Goal: Task Accomplishment & Management: Use online tool/utility

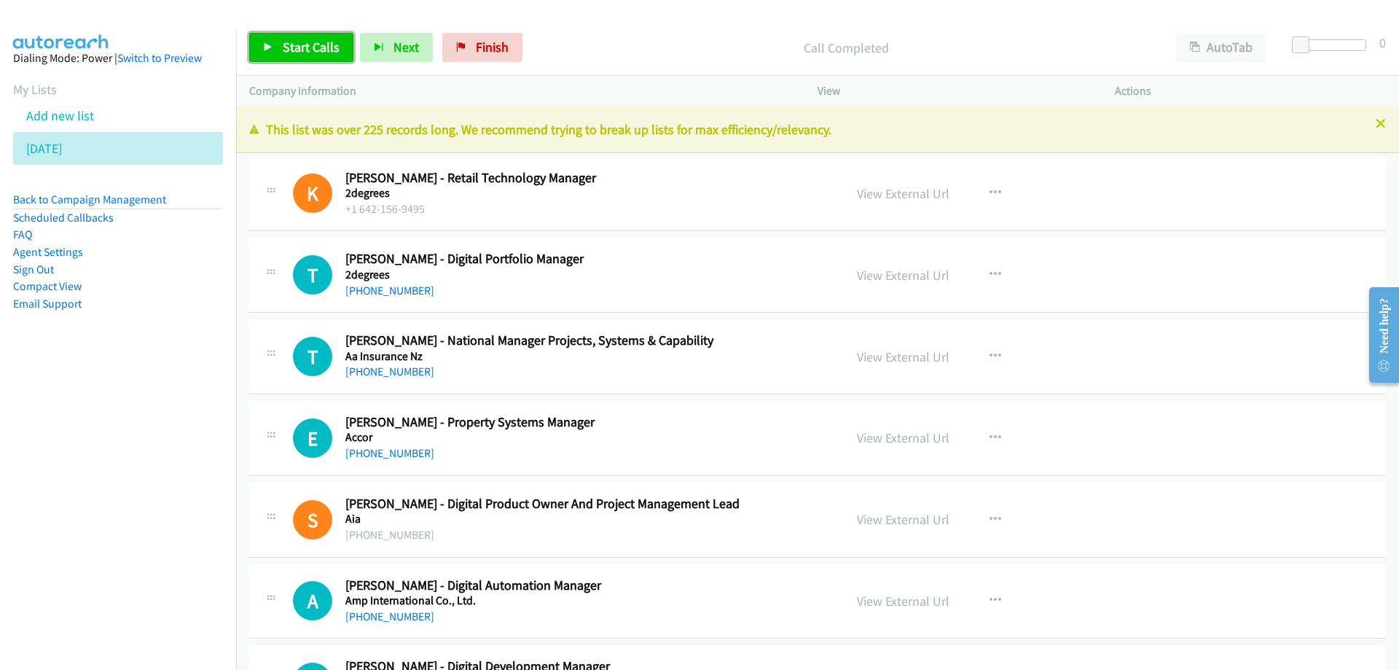
click at [325, 47] on span "Start Calls" at bounding box center [311, 47] width 57 height 17
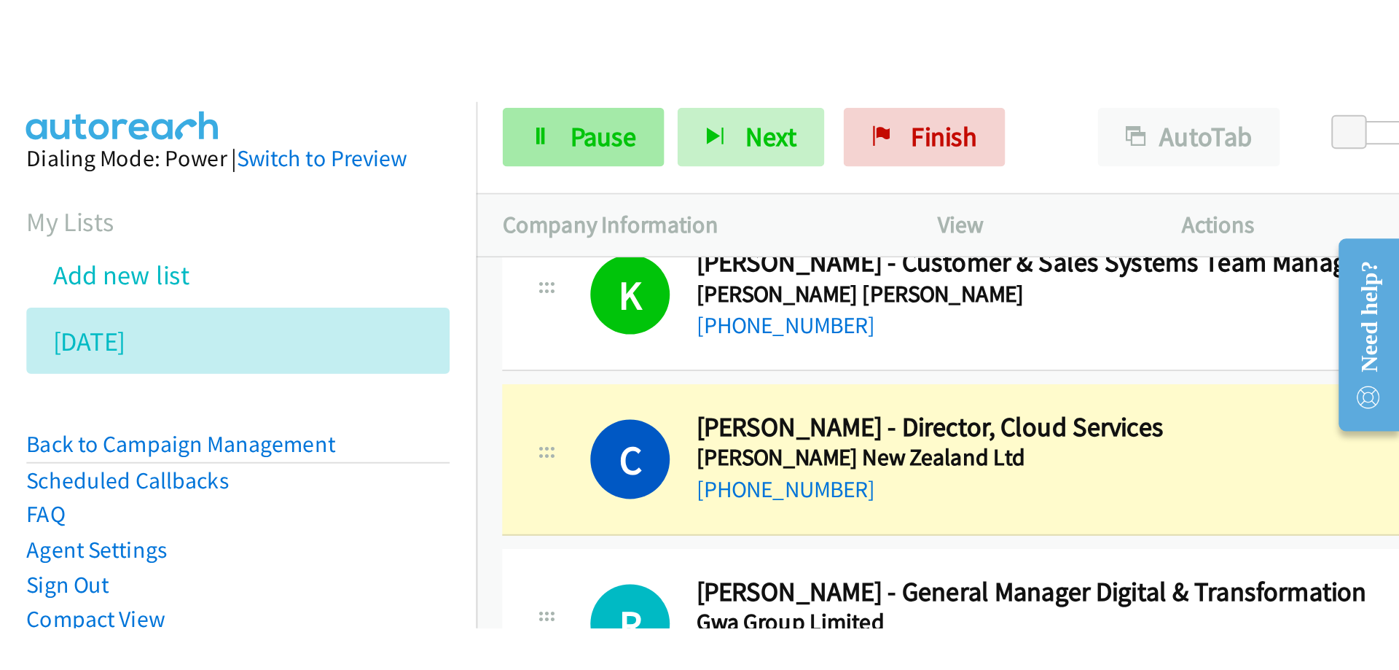
scroll to position [9766, 0]
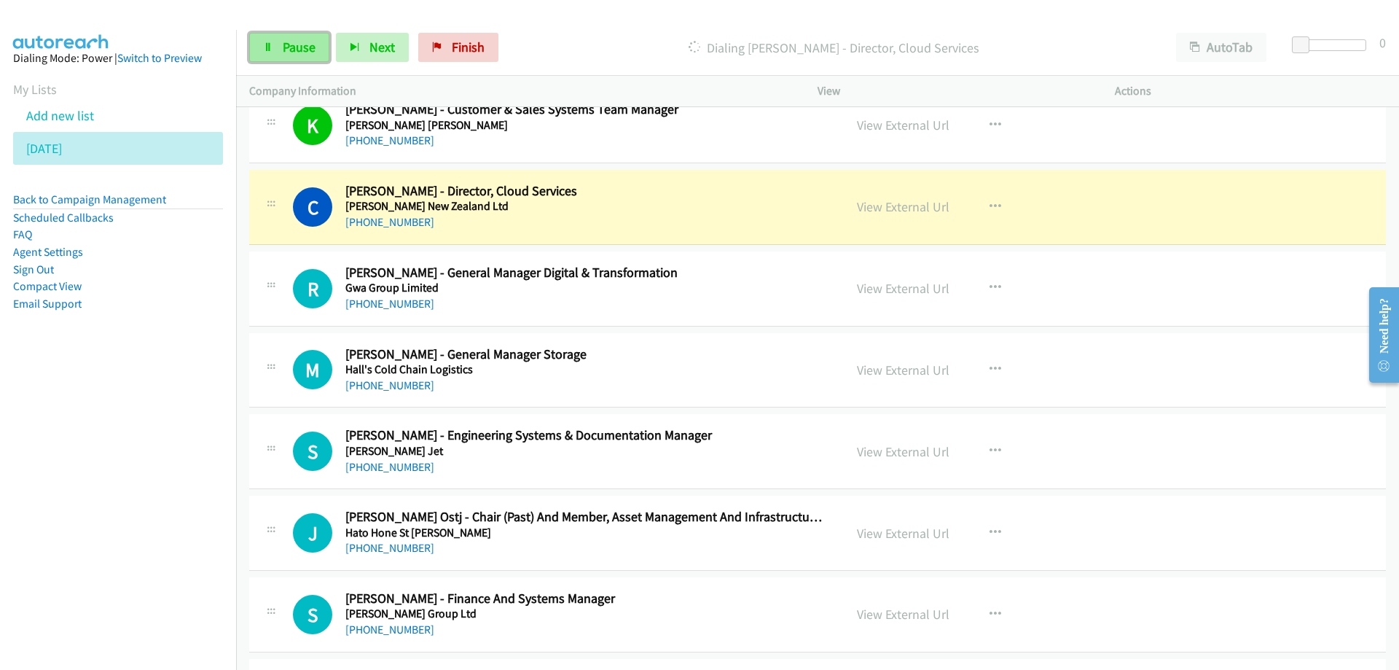
click at [300, 39] on span "Pause" at bounding box center [299, 47] width 33 height 17
click at [291, 45] on span "Start Calls" at bounding box center [311, 47] width 57 height 17
click at [353, 50] on icon "button" at bounding box center [355, 48] width 10 height 10
click at [287, 45] on span "Pause" at bounding box center [299, 47] width 33 height 17
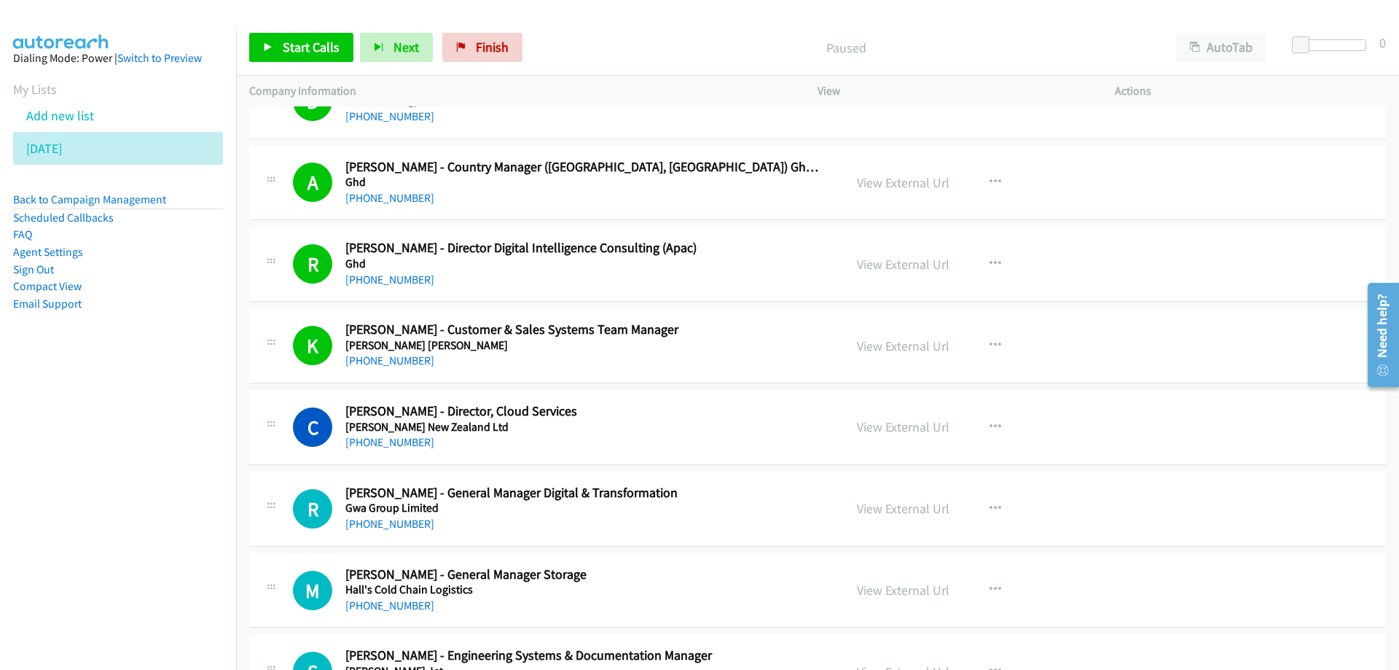
scroll to position [9547, 0]
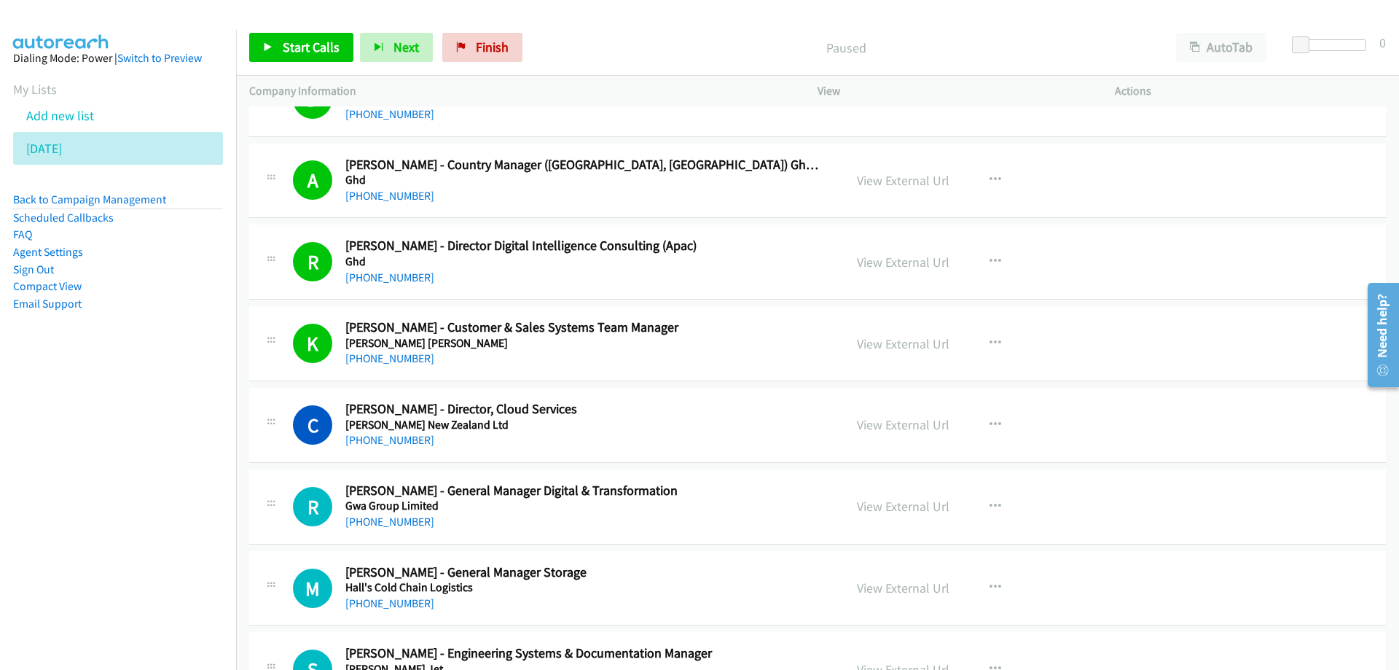
drag, startPoint x: 695, startPoint y: 510, endPoint x: 926, endPoint y: 490, distance: 231.1
click at [990, 504] on icon "button" at bounding box center [996, 507] width 12 height 12
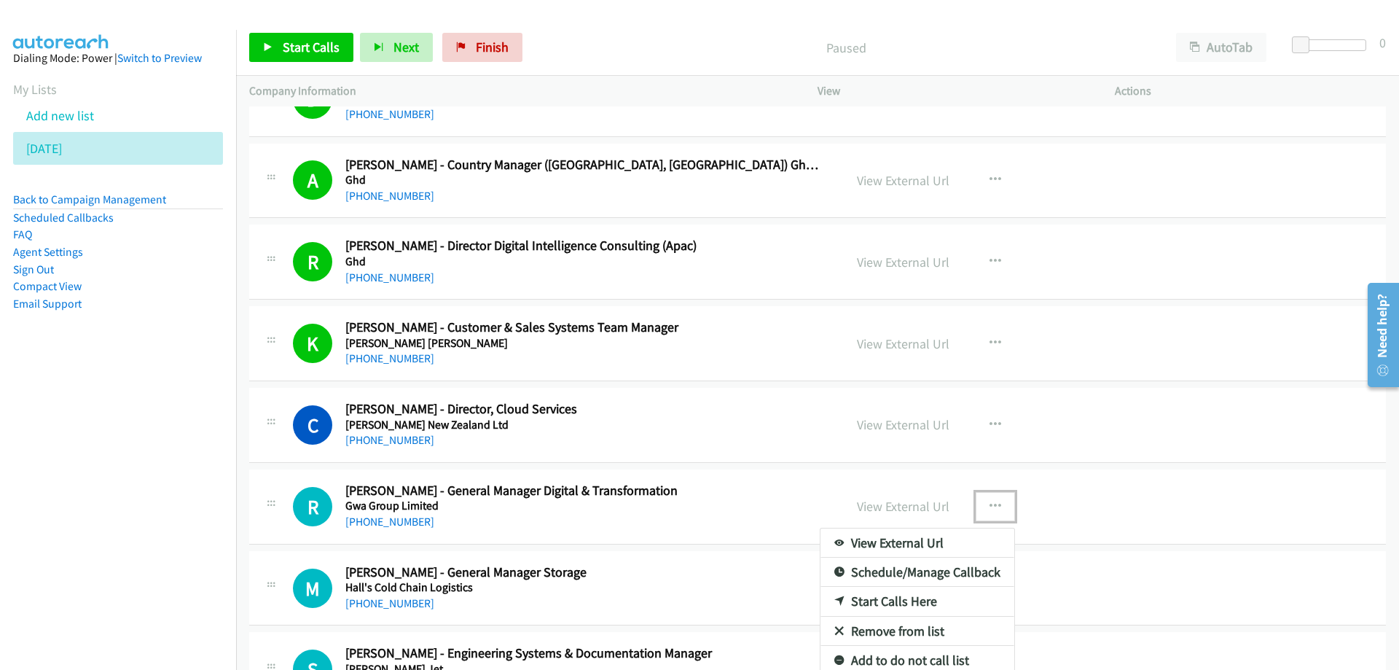
click at [881, 597] on link "Start Calls Here" at bounding box center [918, 601] width 194 height 29
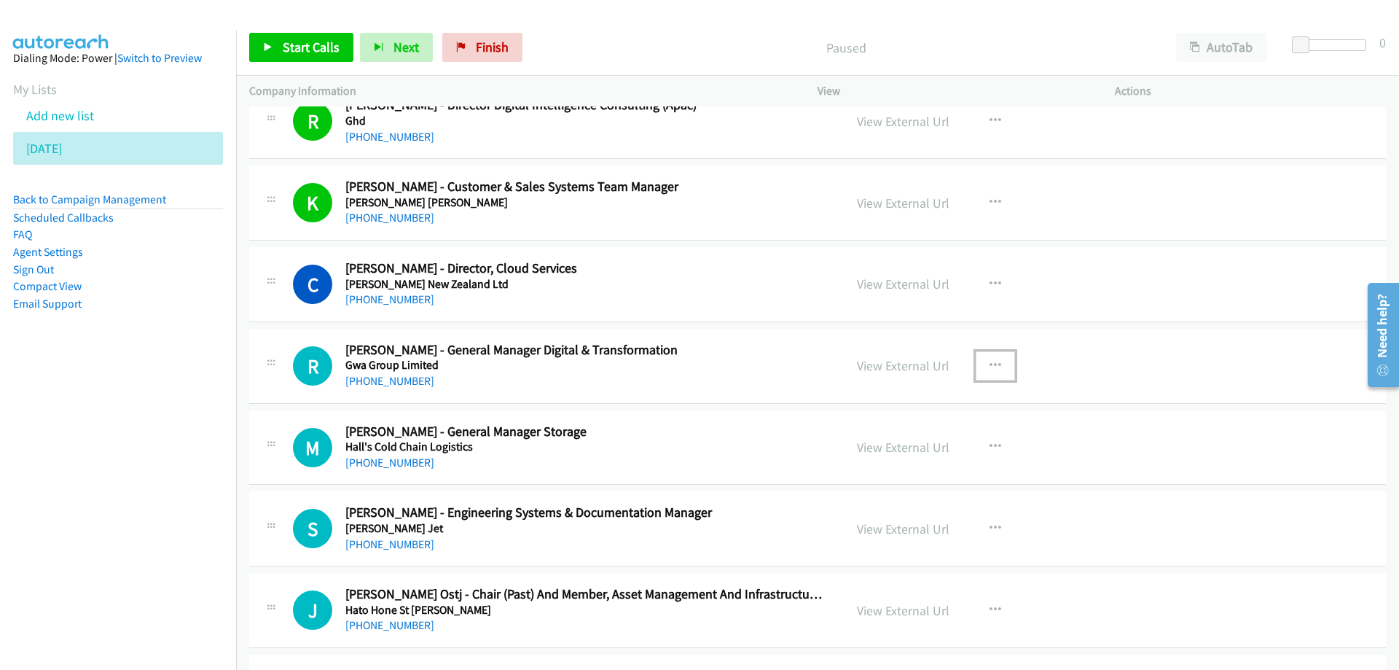
scroll to position [9693, 0]
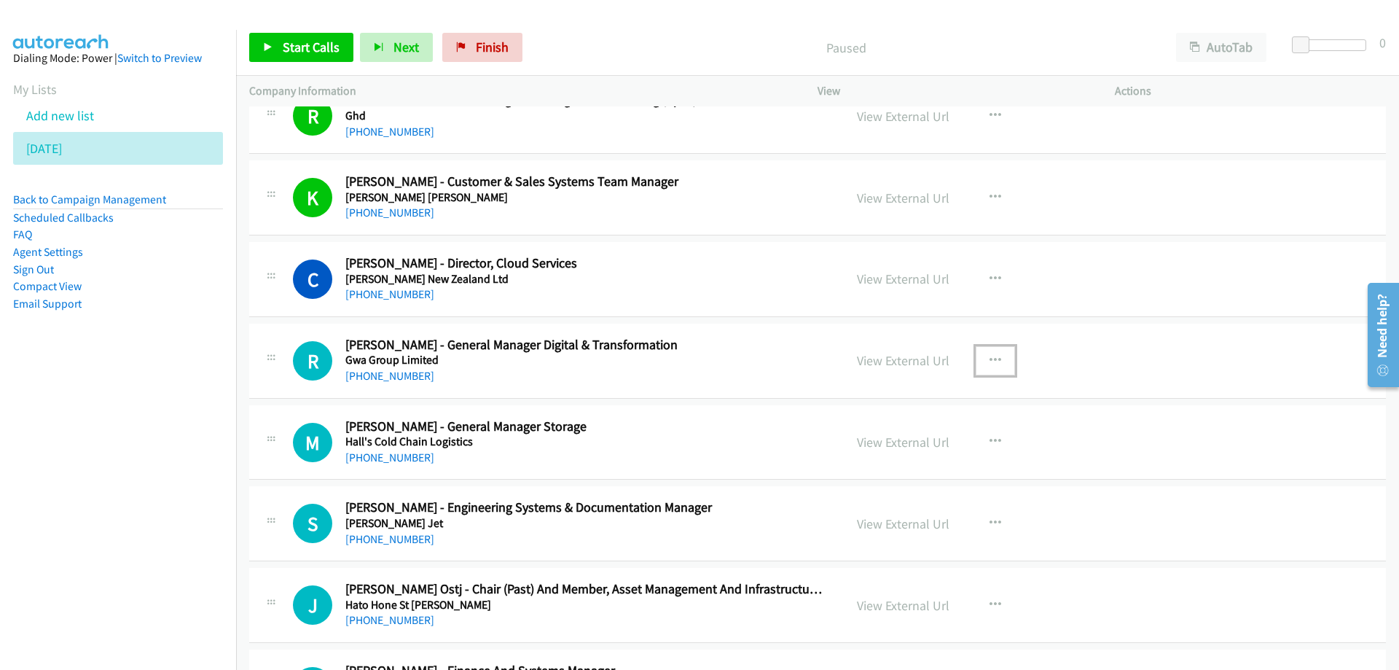
click at [764, 366] on h5 "Gwa Group Limited" at bounding box center [585, 360] width 480 height 15
click at [316, 40] on span "Start Calls" at bounding box center [311, 47] width 57 height 17
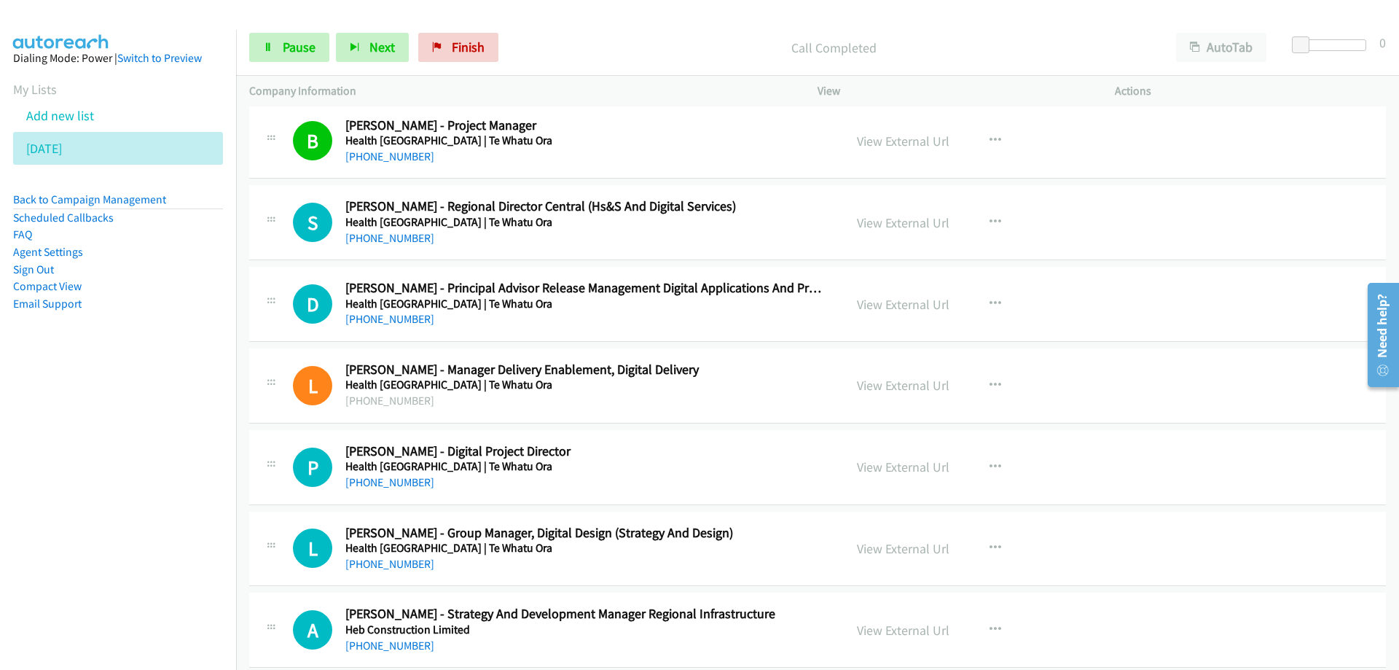
scroll to position [10495, 0]
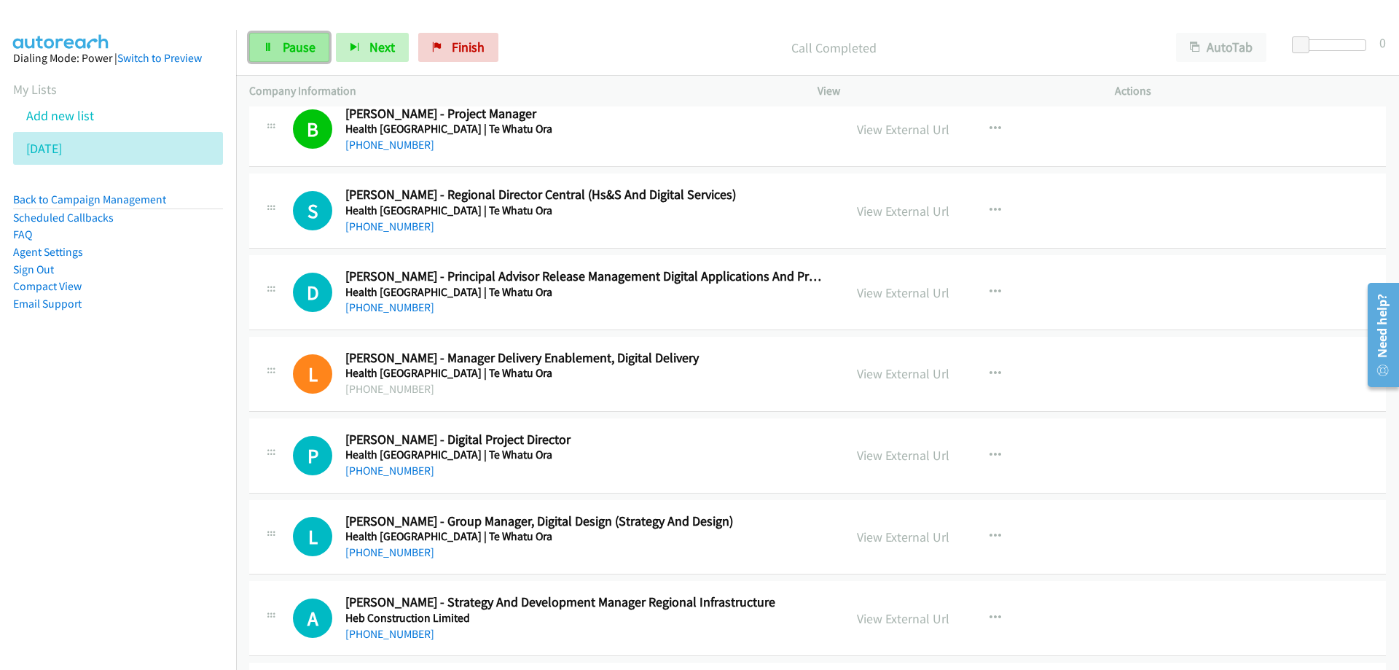
click at [301, 46] on span "Pause" at bounding box center [299, 47] width 33 height 17
click at [305, 48] on span "Start Calls" at bounding box center [311, 47] width 57 height 17
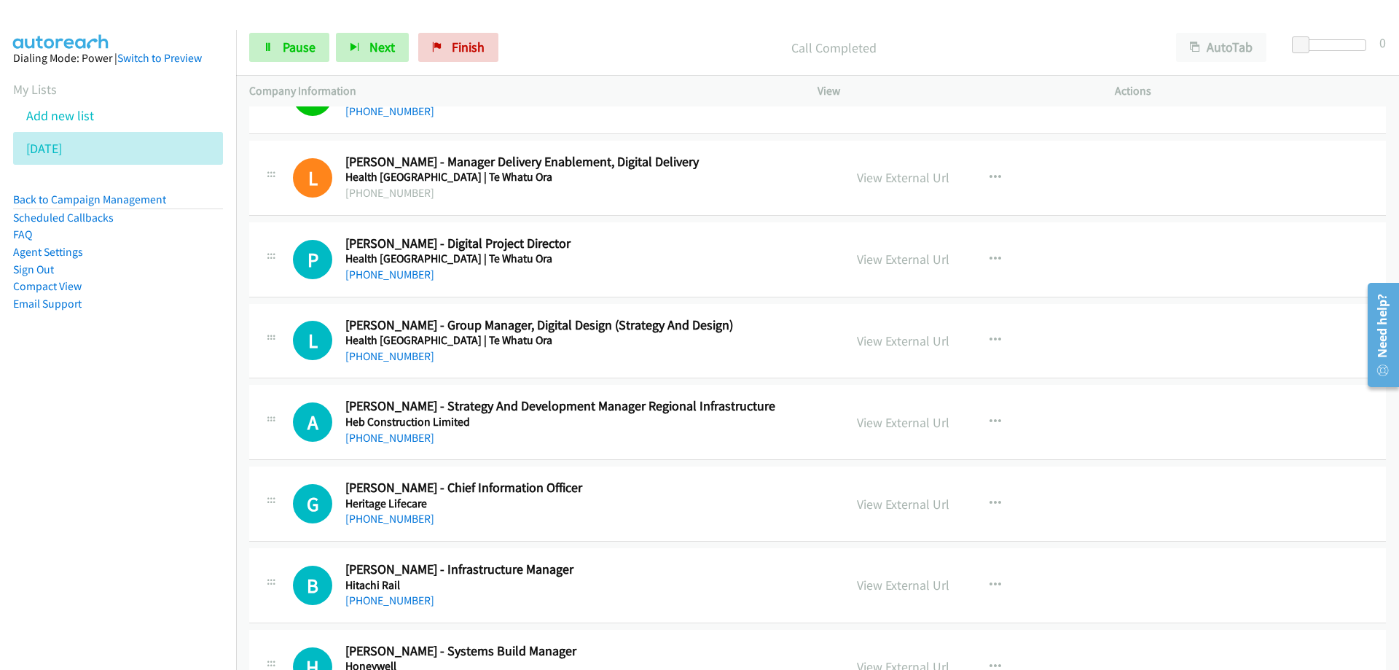
scroll to position [10713, 0]
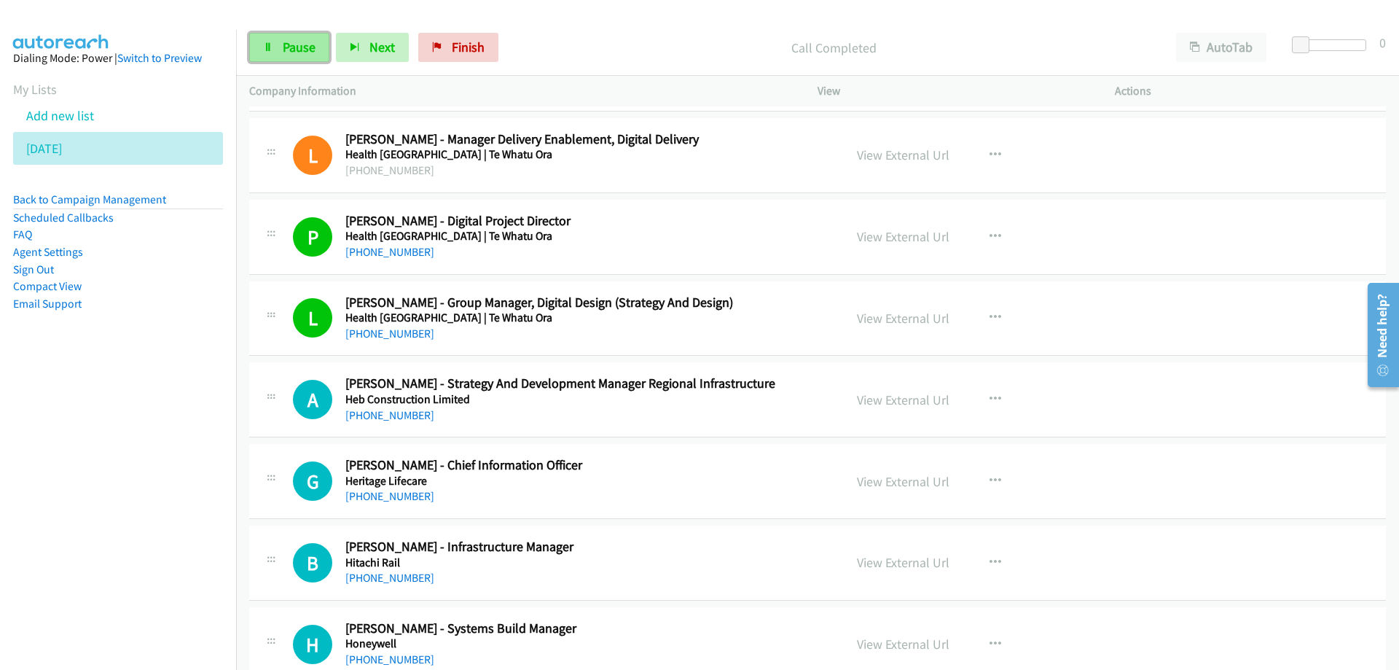
click at [286, 47] on span "Pause" at bounding box center [299, 47] width 33 height 17
drag, startPoint x: 521, startPoint y: 247, endPoint x: 897, endPoint y: 233, distance: 376.3
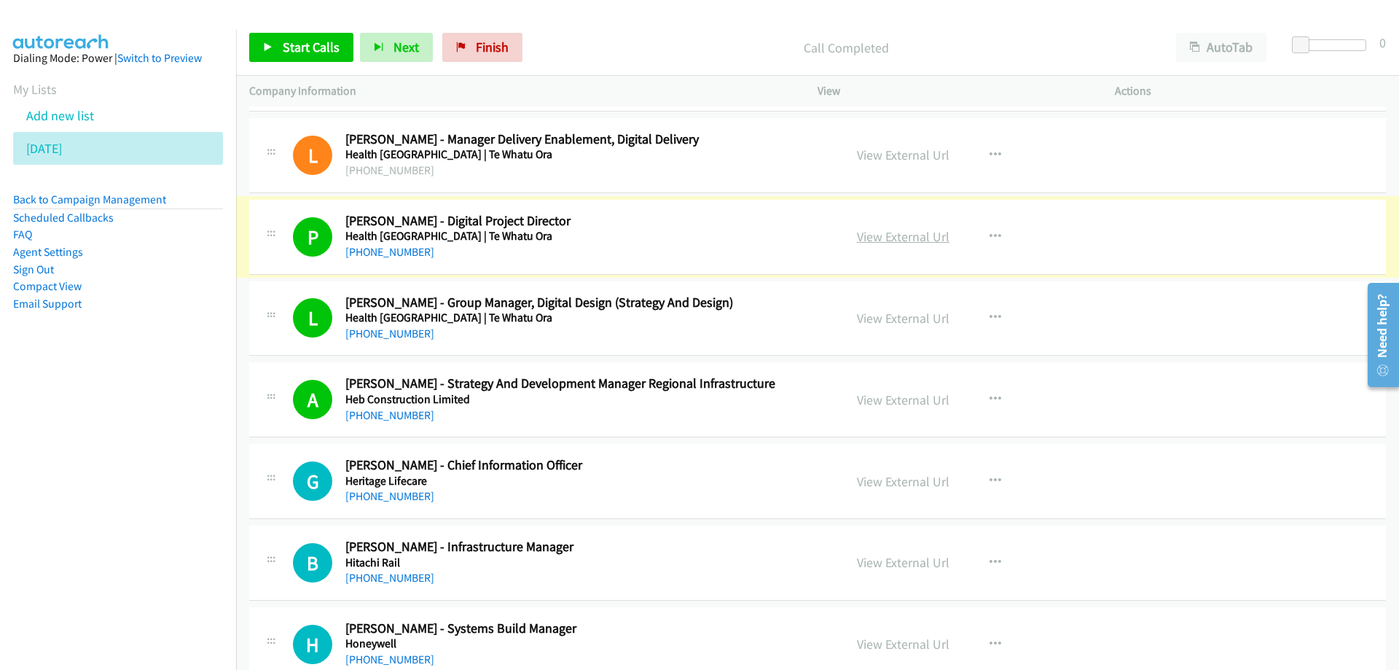
click at [903, 233] on link "View External Url" at bounding box center [903, 236] width 93 height 17
click at [388, 245] on link "[PHONE_NUMBER]" at bounding box center [389, 252] width 89 height 14
click at [711, 235] on h5 "Health [GEOGRAPHIC_DATA] | Te Whatu Ora" at bounding box center [585, 236] width 480 height 15
click at [888, 235] on link "View External Url" at bounding box center [903, 236] width 93 height 17
click at [883, 323] on link "View External Url" at bounding box center [903, 318] width 93 height 17
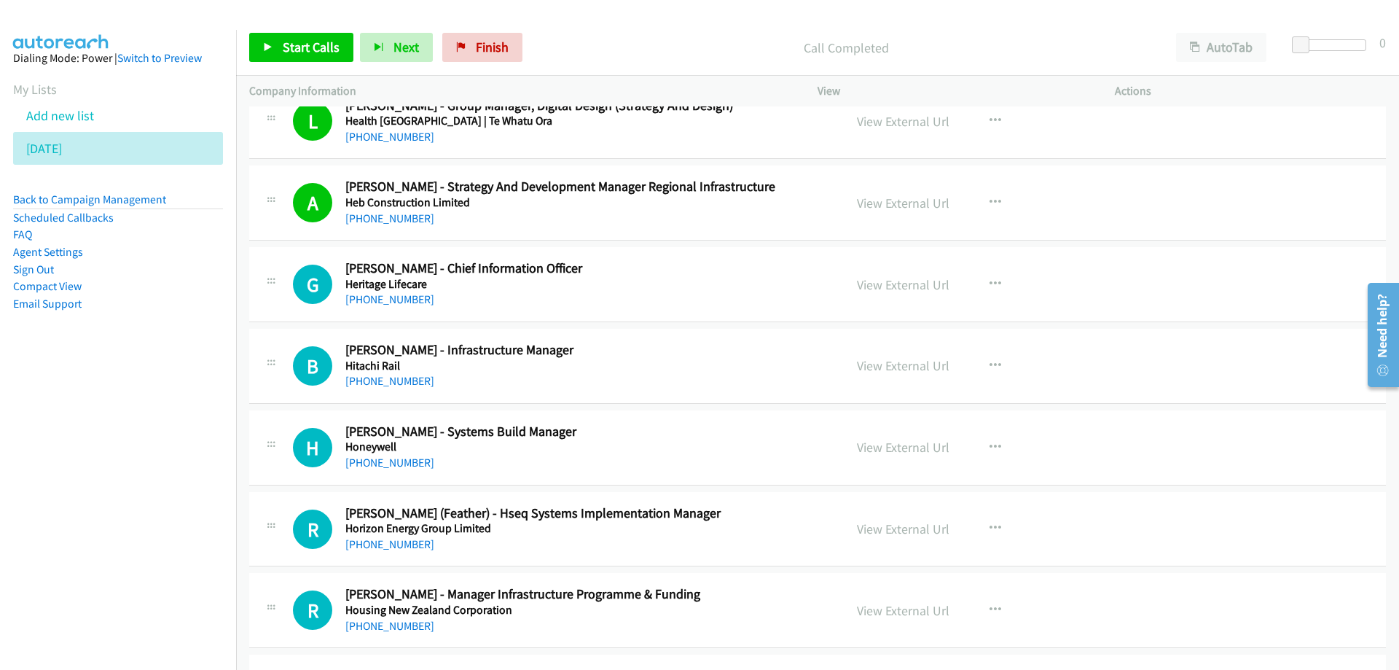
scroll to position [10932, 0]
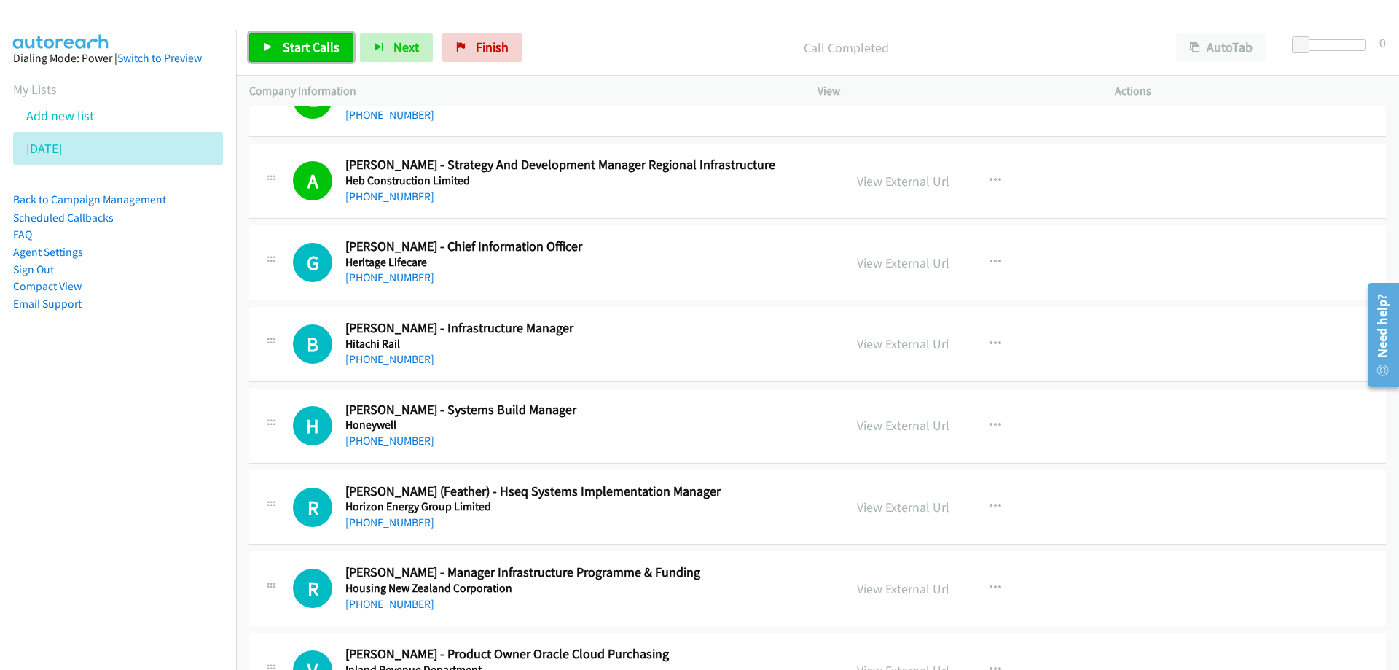
click at [314, 39] on span "Start Calls" at bounding box center [311, 47] width 57 height 17
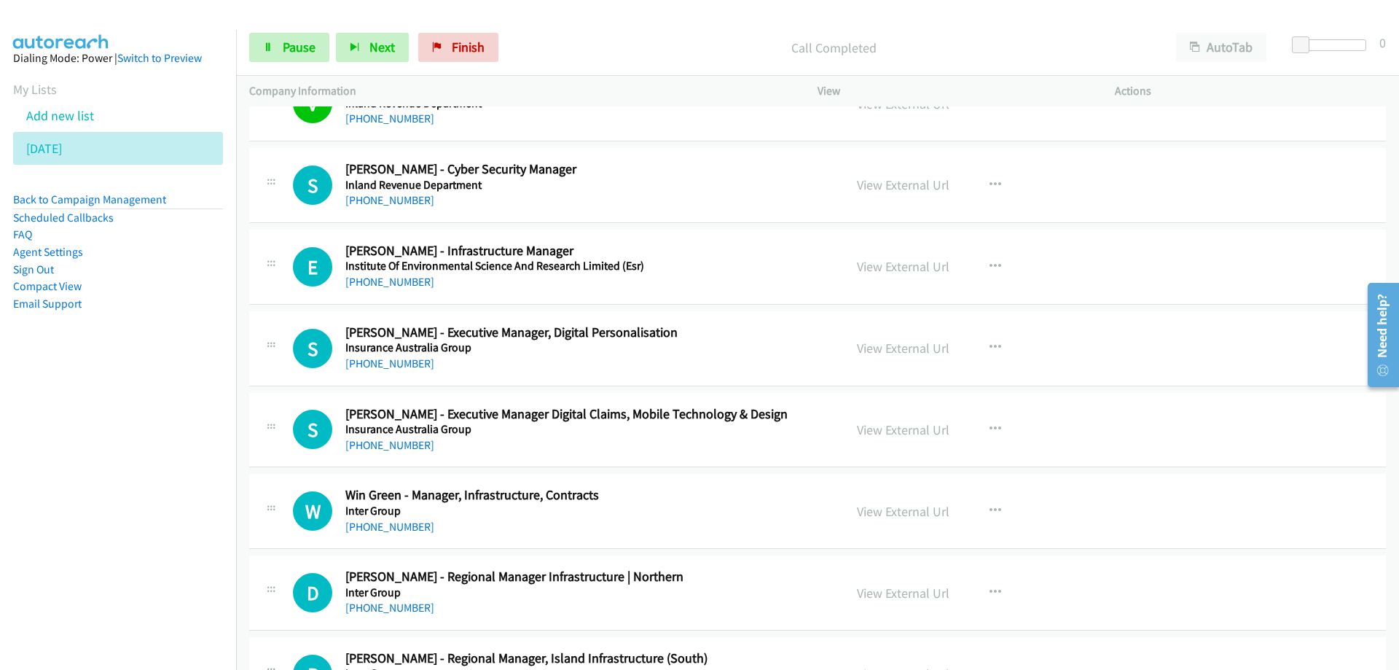
scroll to position [11515, 0]
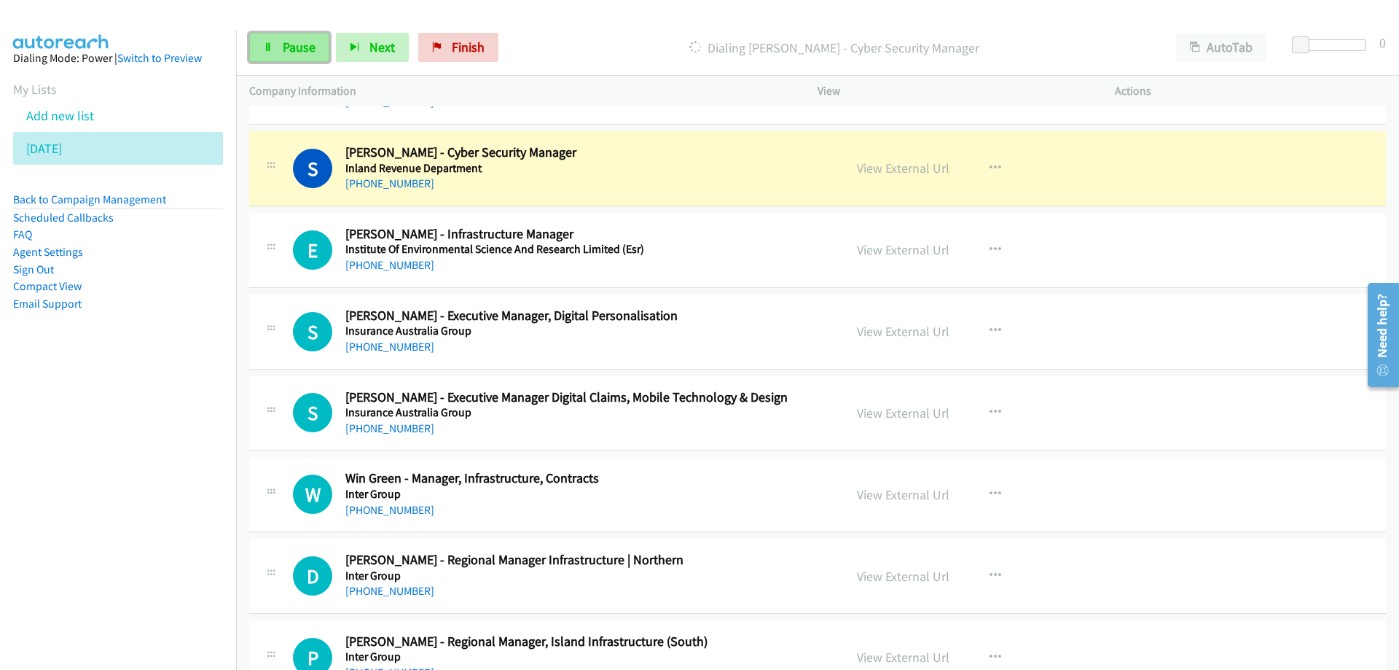
click at [300, 48] on span "Pause" at bounding box center [299, 47] width 33 height 17
click at [882, 165] on link "View External Url" at bounding box center [903, 168] width 93 height 17
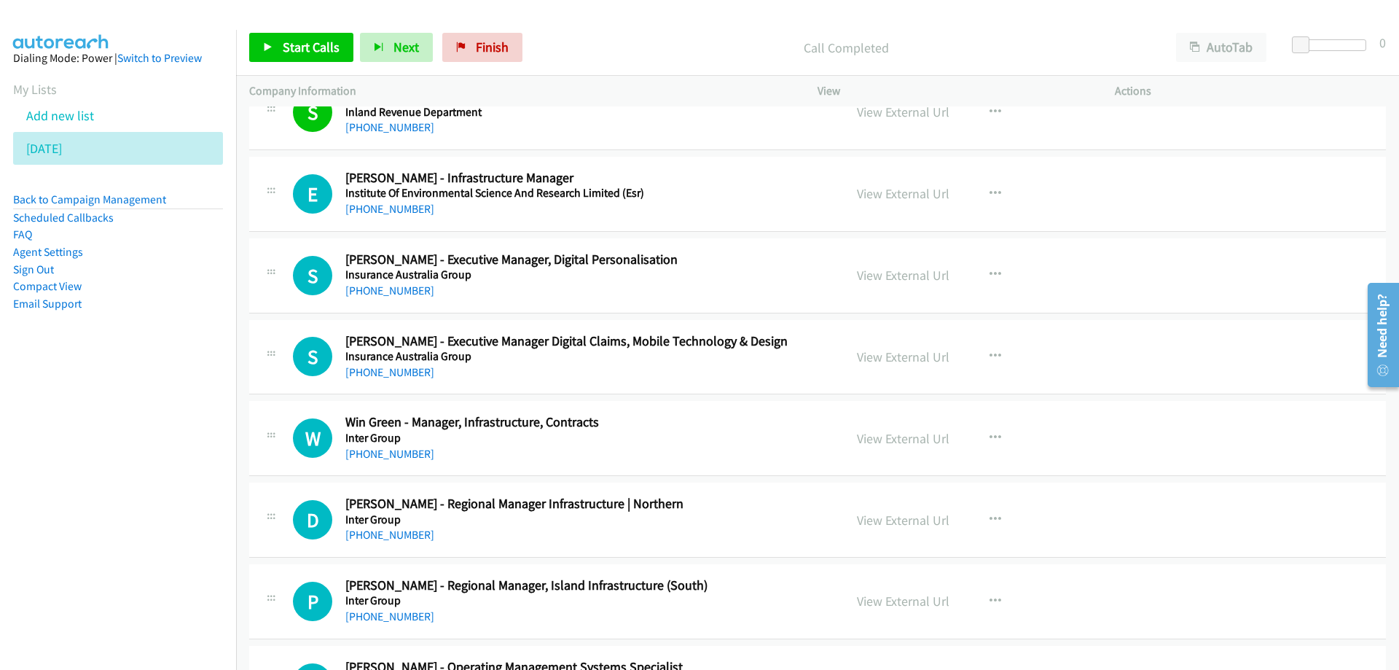
scroll to position [11588, 0]
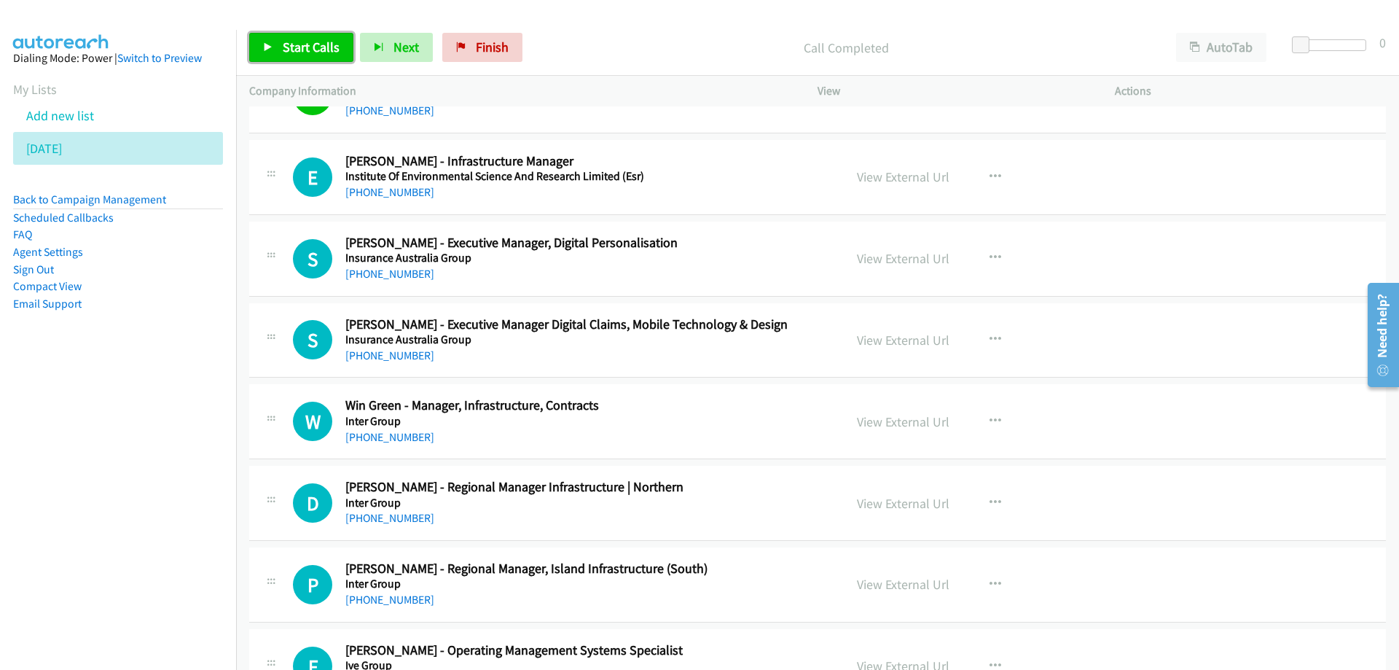
click at [297, 43] on span "Start Calls" at bounding box center [311, 47] width 57 height 17
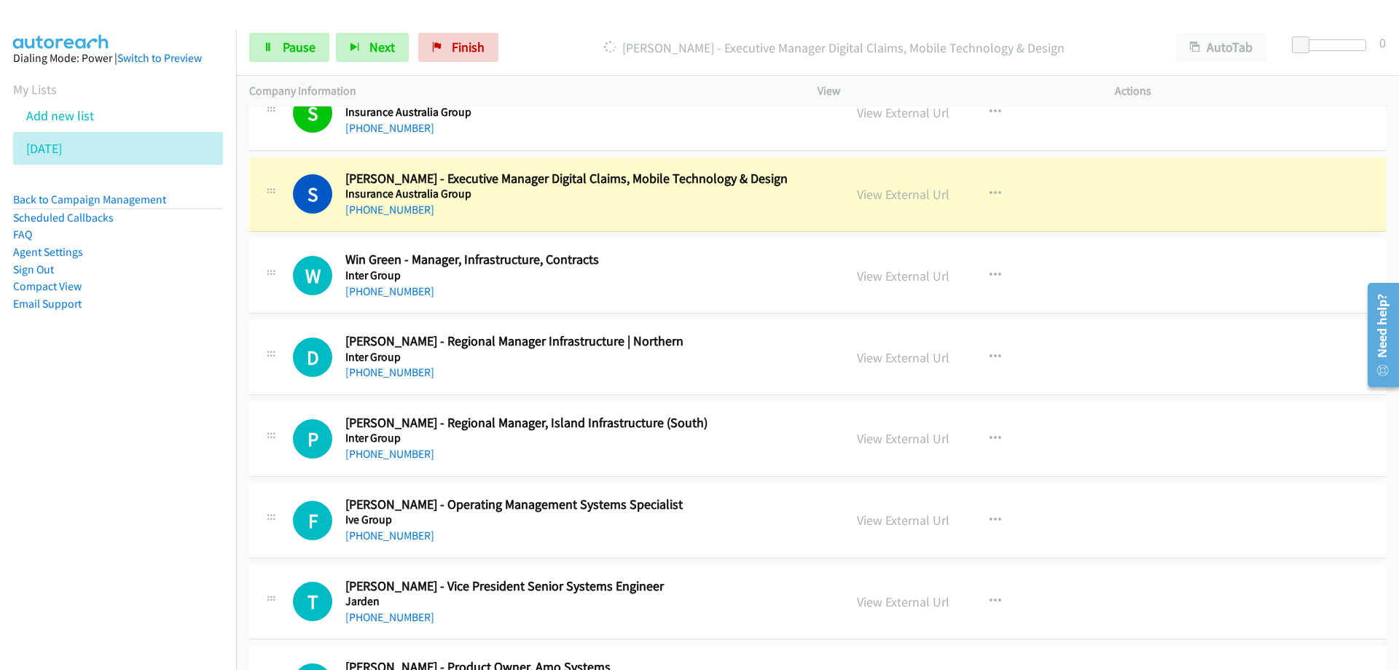
scroll to position [11806, 0]
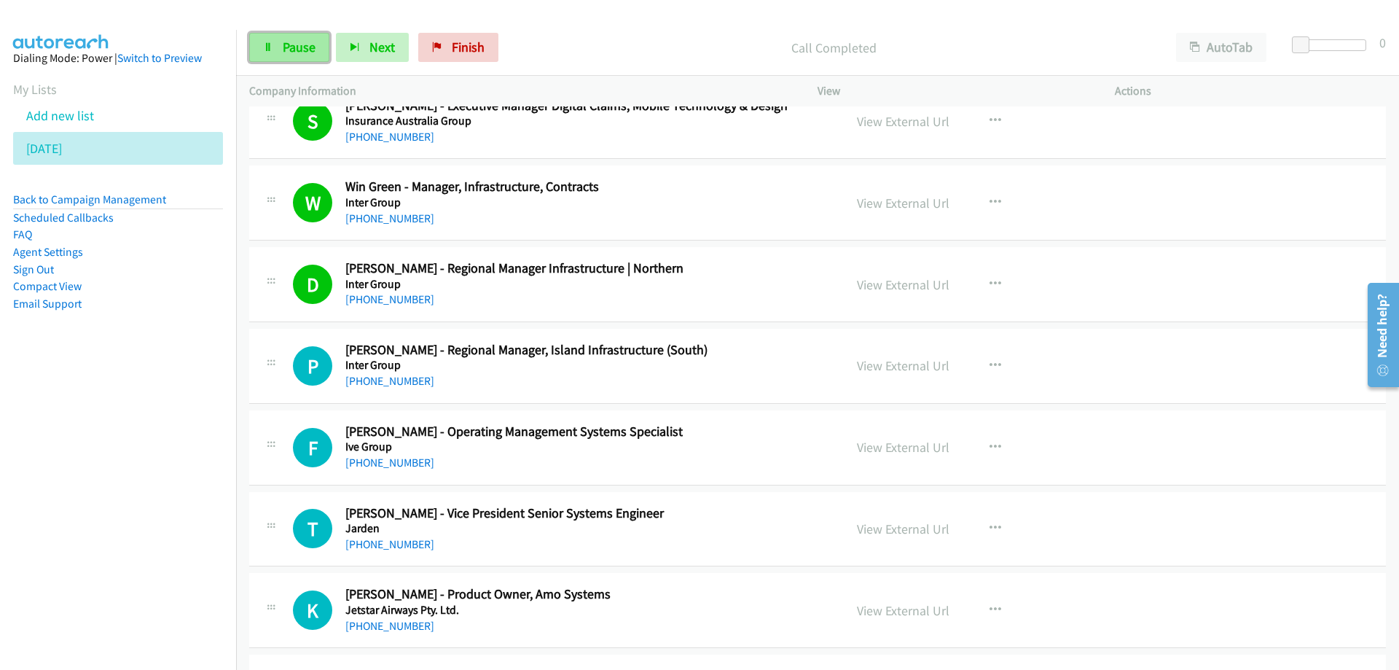
click at [299, 50] on span "Pause" at bounding box center [299, 47] width 33 height 17
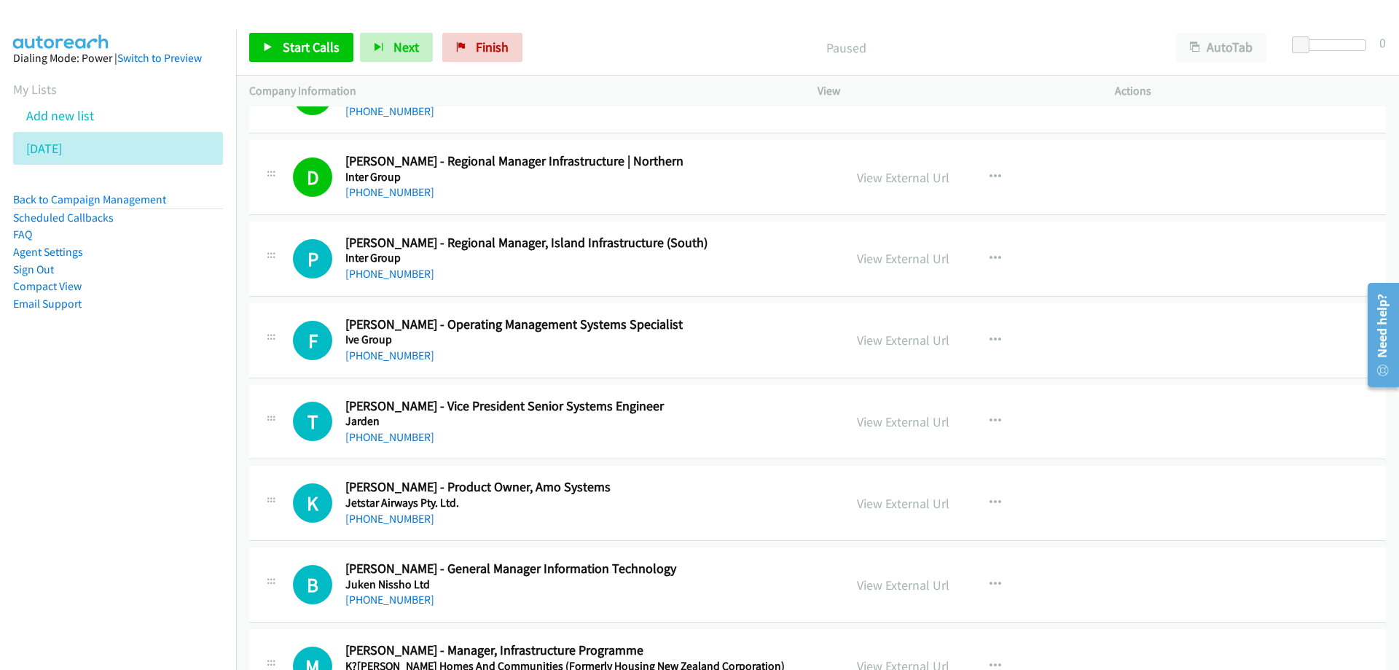
scroll to position [11952, 0]
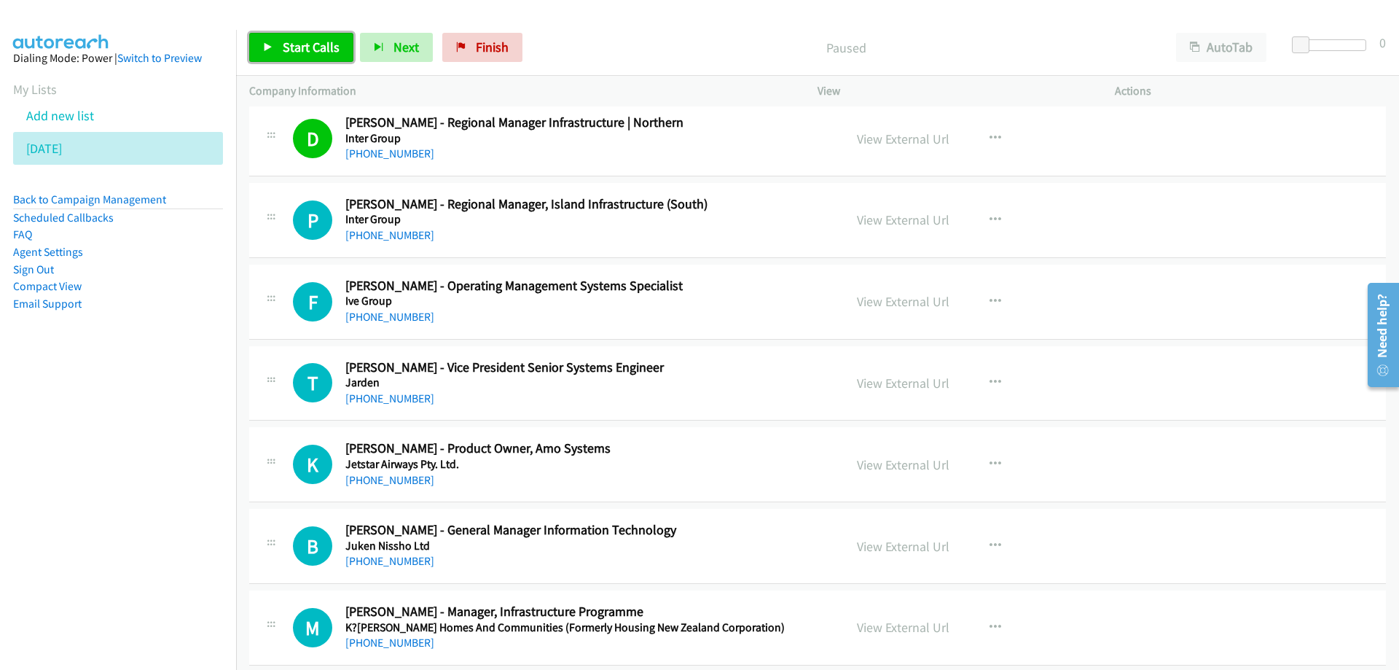
click at [303, 48] on span "Start Calls" at bounding box center [311, 47] width 57 height 17
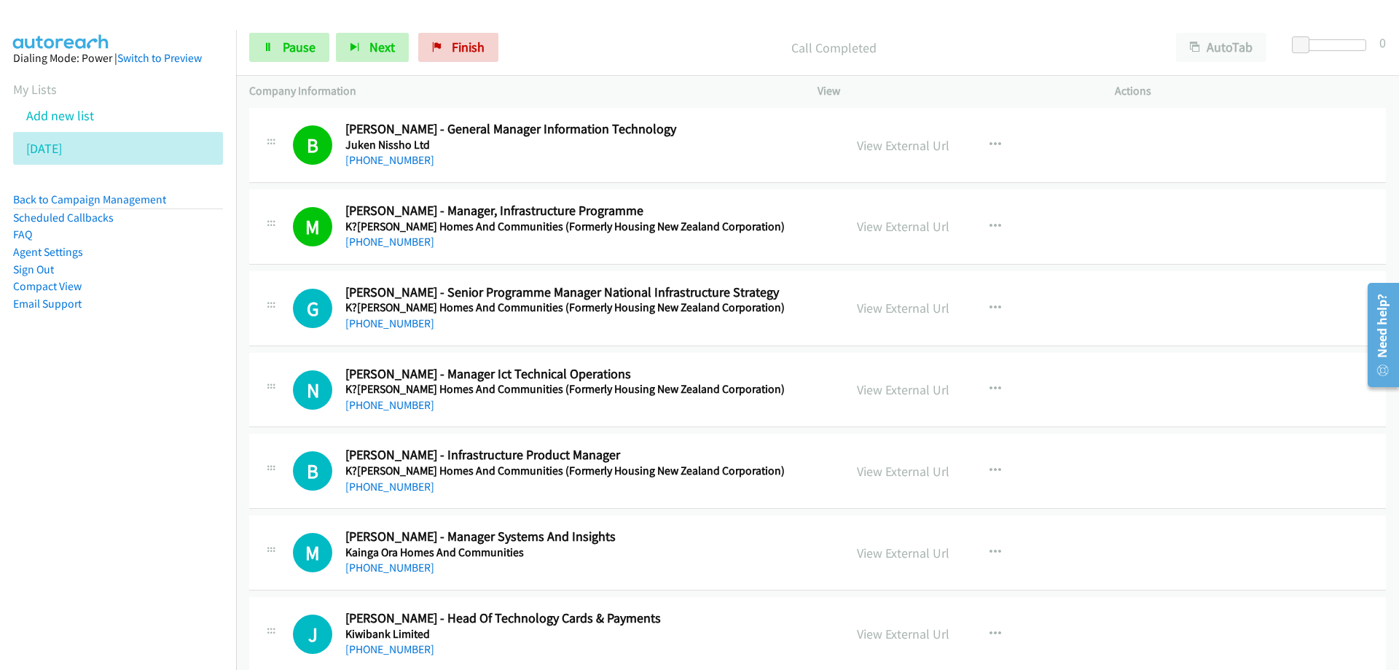
scroll to position [12389, 0]
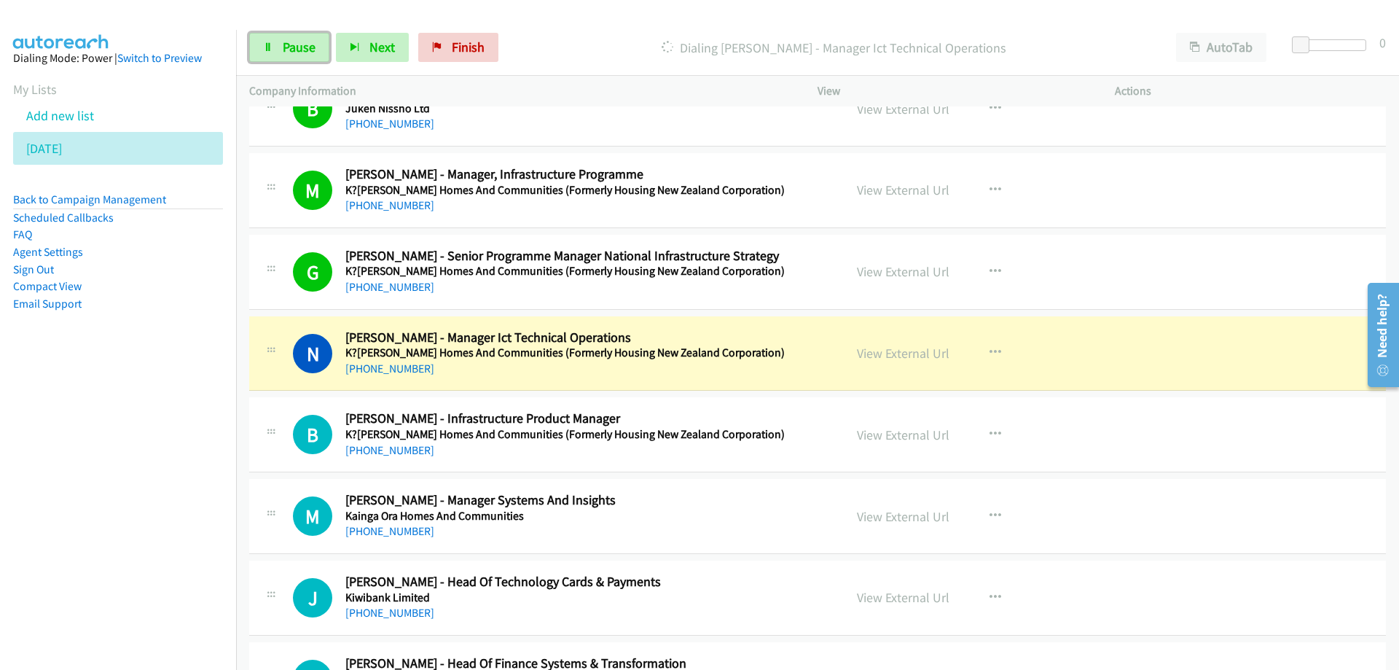
drag, startPoint x: 300, startPoint y: 47, endPoint x: 328, endPoint y: 66, distance: 34.0
click at [300, 47] on span "Pause" at bounding box center [299, 47] width 33 height 17
click at [889, 355] on link "View External Url" at bounding box center [903, 353] width 93 height 17
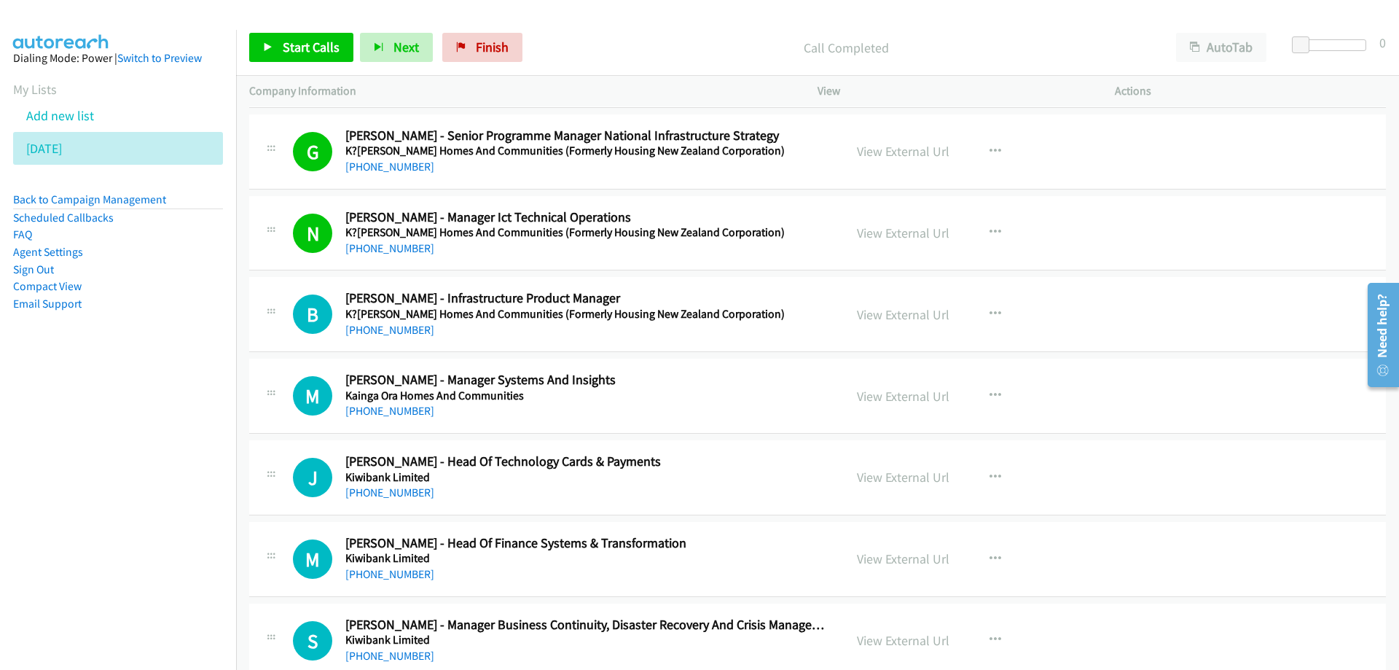
scroll to position [12535, 0]
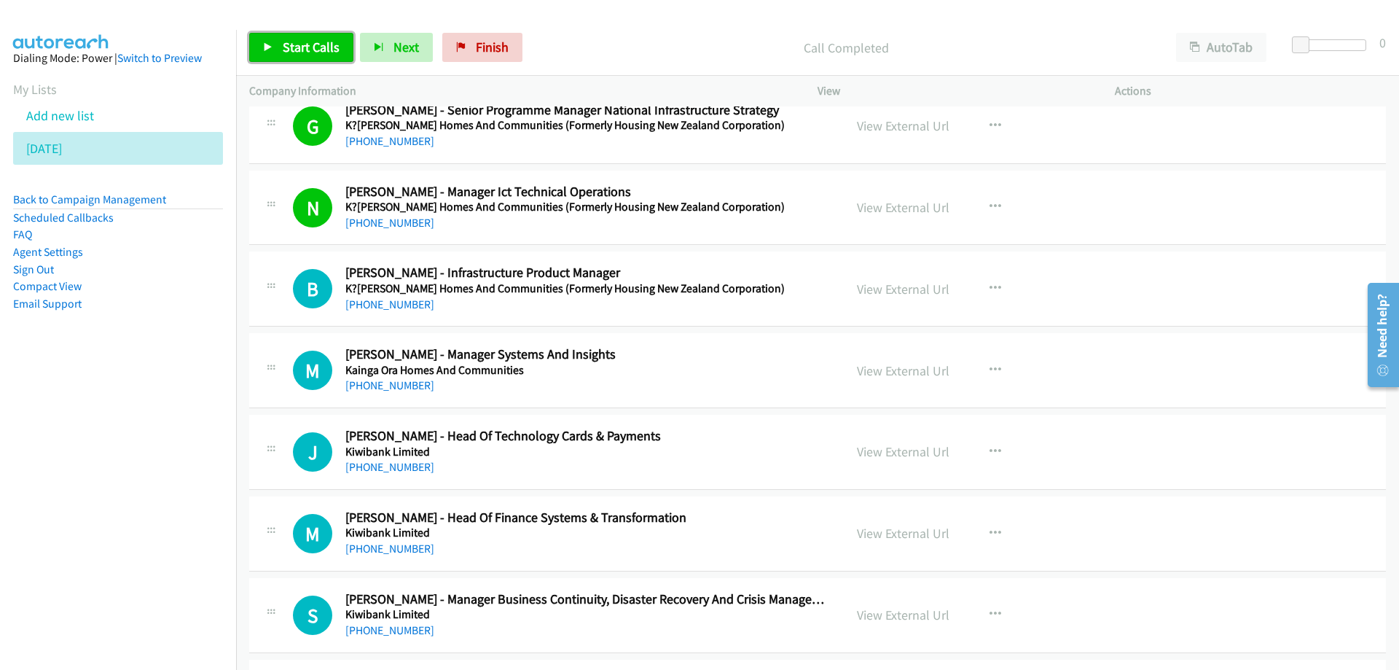
click at [292, 40] on span "Start Calls" at bounding box center [311, 47] width 57 height 17
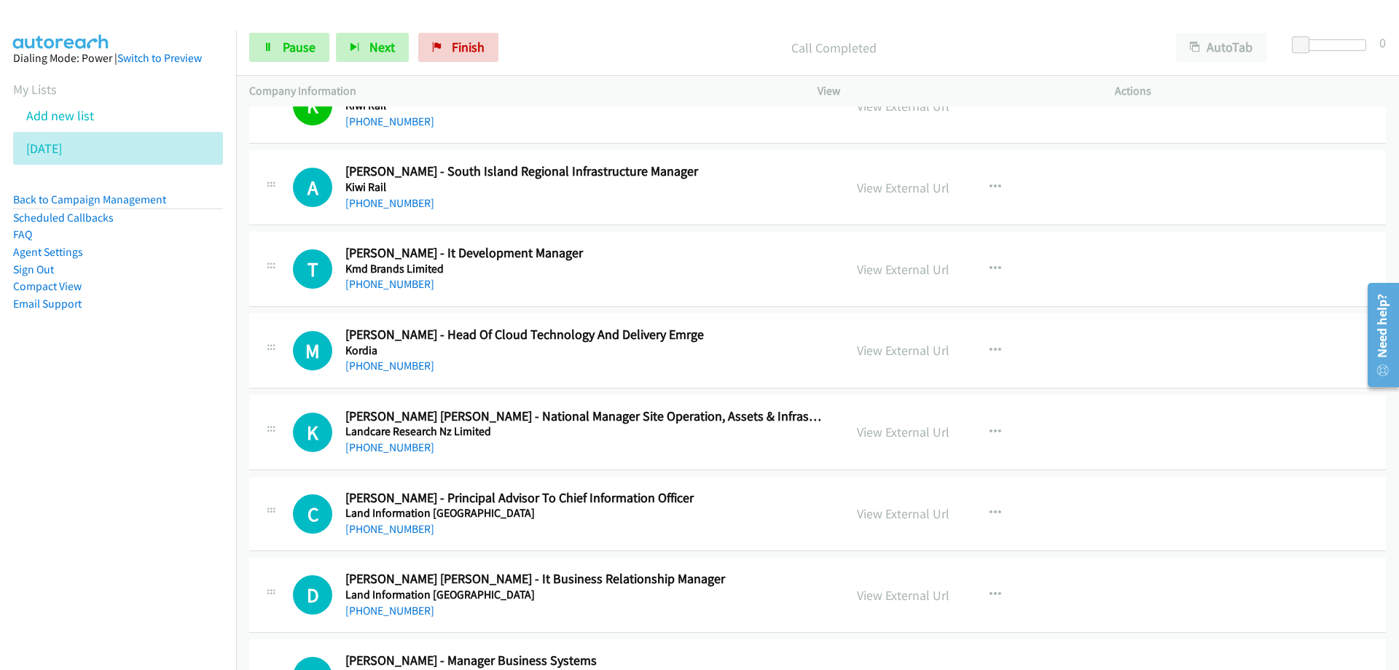
scroll to position [13555, 0]
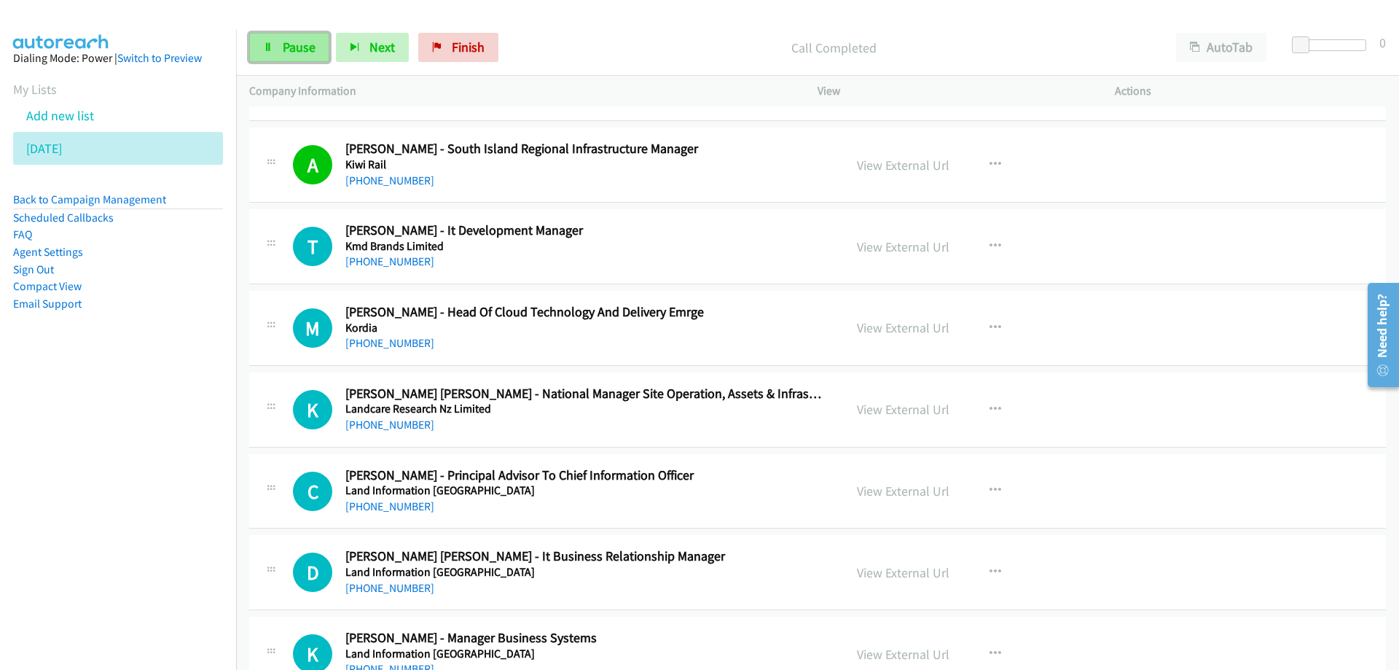
click at [301, 52] on span "Pause" at bounding box center [299, 47] width 33 height 17
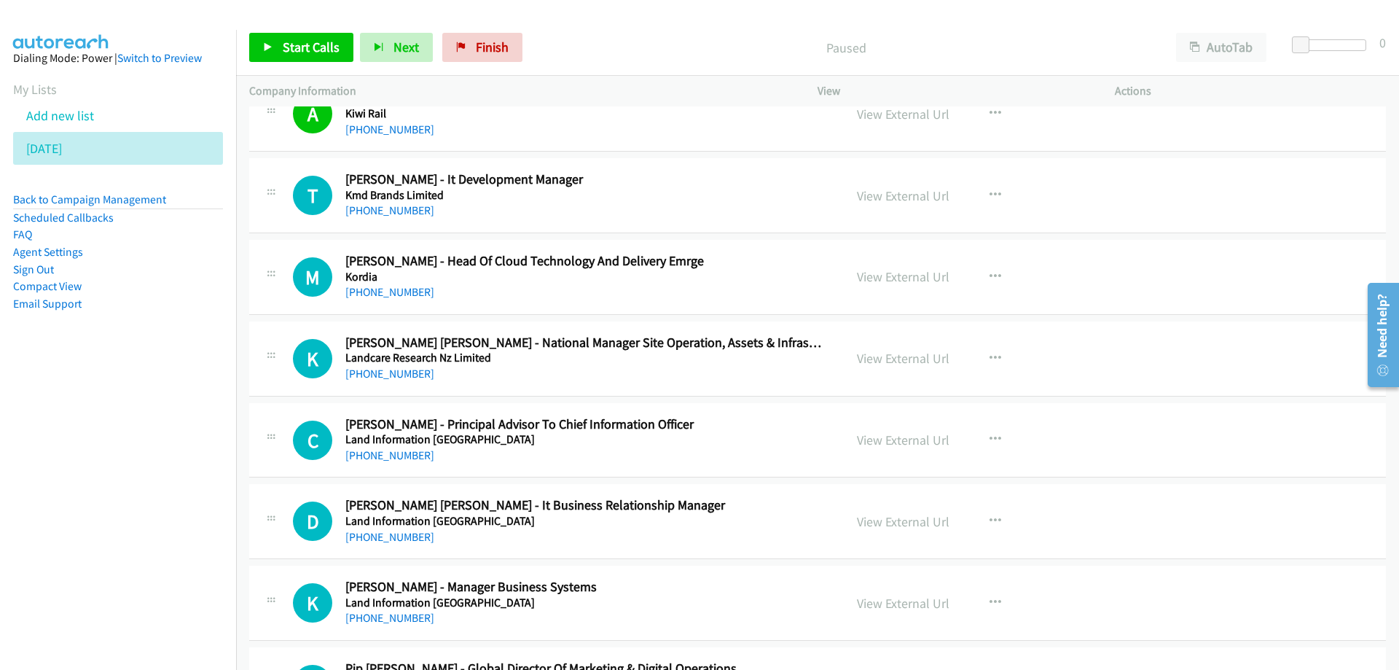
scroll to position [13628, 0]
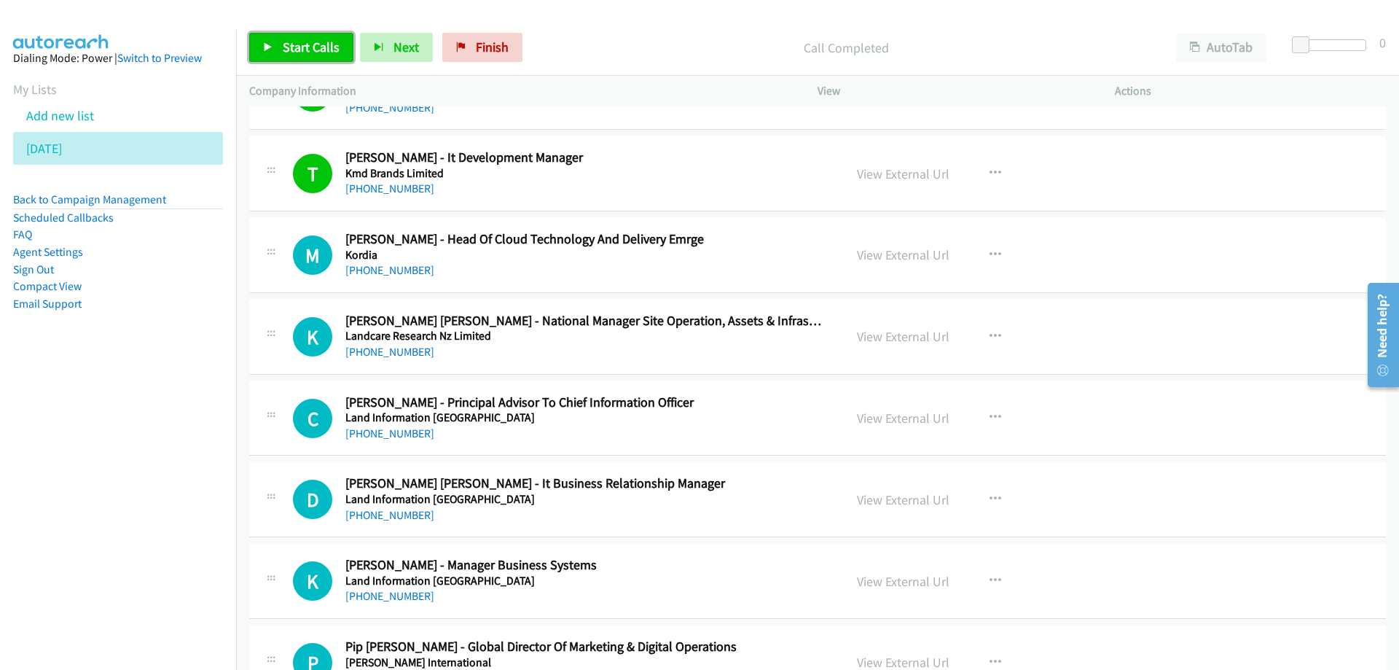
drag, startPoint x: 303, startPoint y: 44, endPoint x: 312, endPoint y: 52, distance: 11.9
click at [303, 44] on span "Start Calls" at bounding box center [311, 47] width 57 height 17
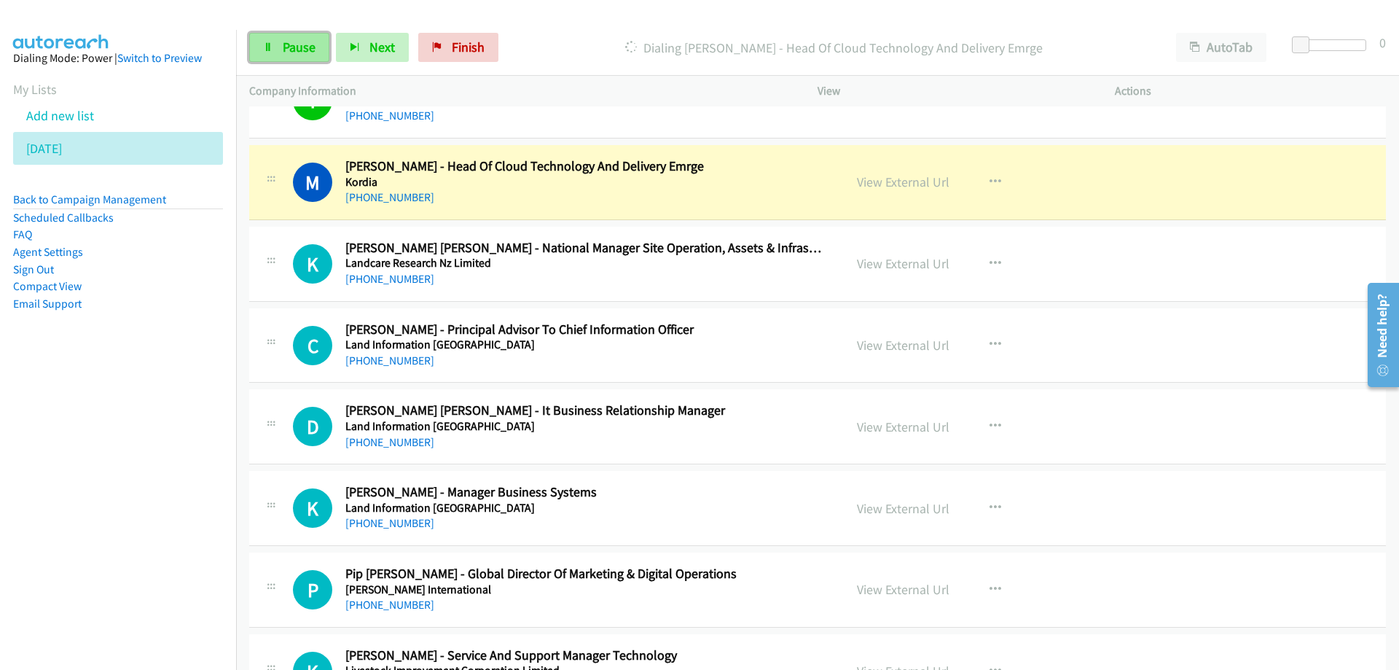
click at [297, 52] on span "Pause" at bounding box center [299, 47] width 33 height 17
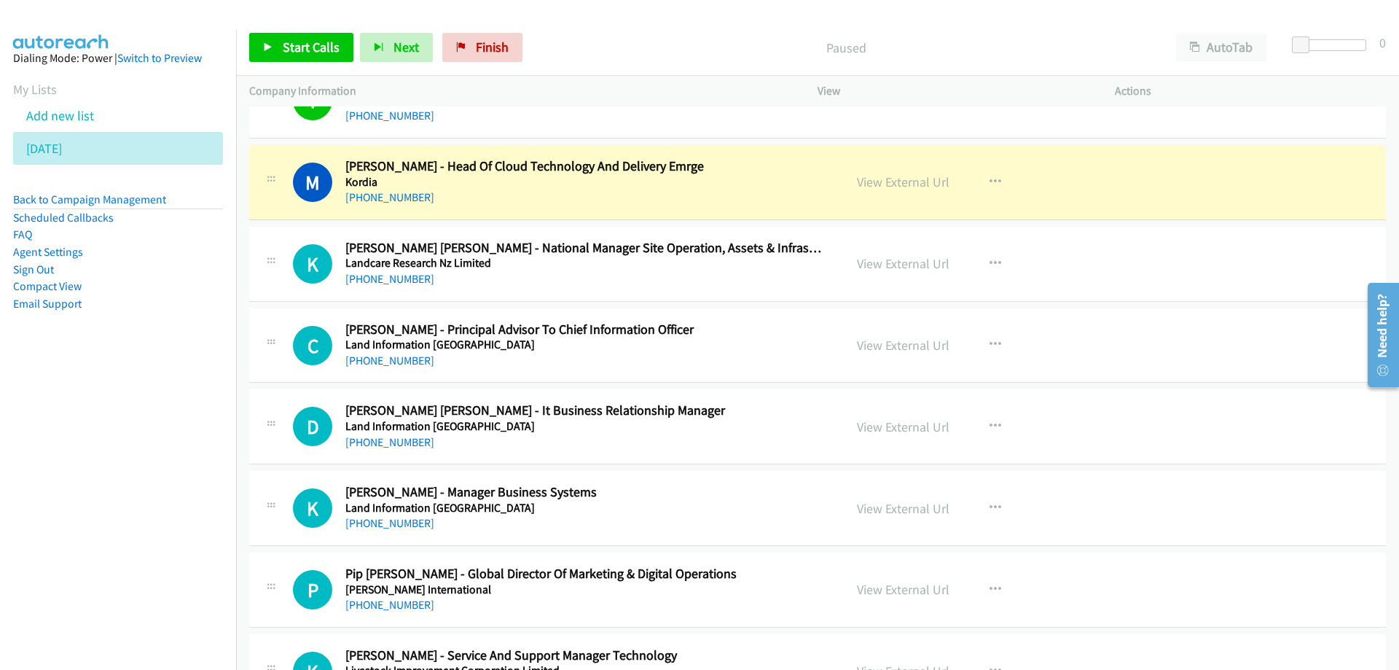
click at [752, 169] on h2 "[PERSON_NAME] - Head Of Cloud Technology And Delivery Emrge" at bounding box center [585, 166] width 480 height 17
click at [909, 185] on link "View External Url" at bounding box center [903, 181] width 93 height 17
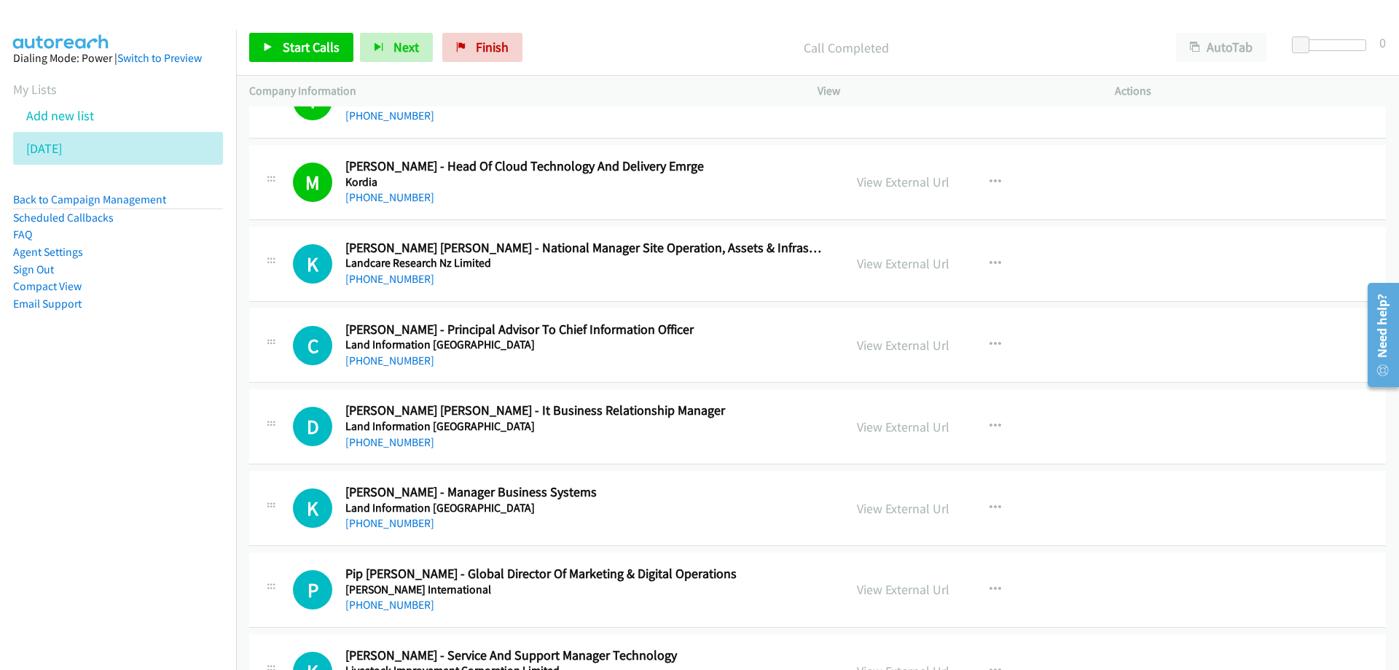
click at [694, 284] on div "[PHONE_NUMBER]" at bounding box center [585, 278] width 480 height 17
click at [310, 55] on span "Start Calls" at bounding box center [311, 47] width 57 height 17
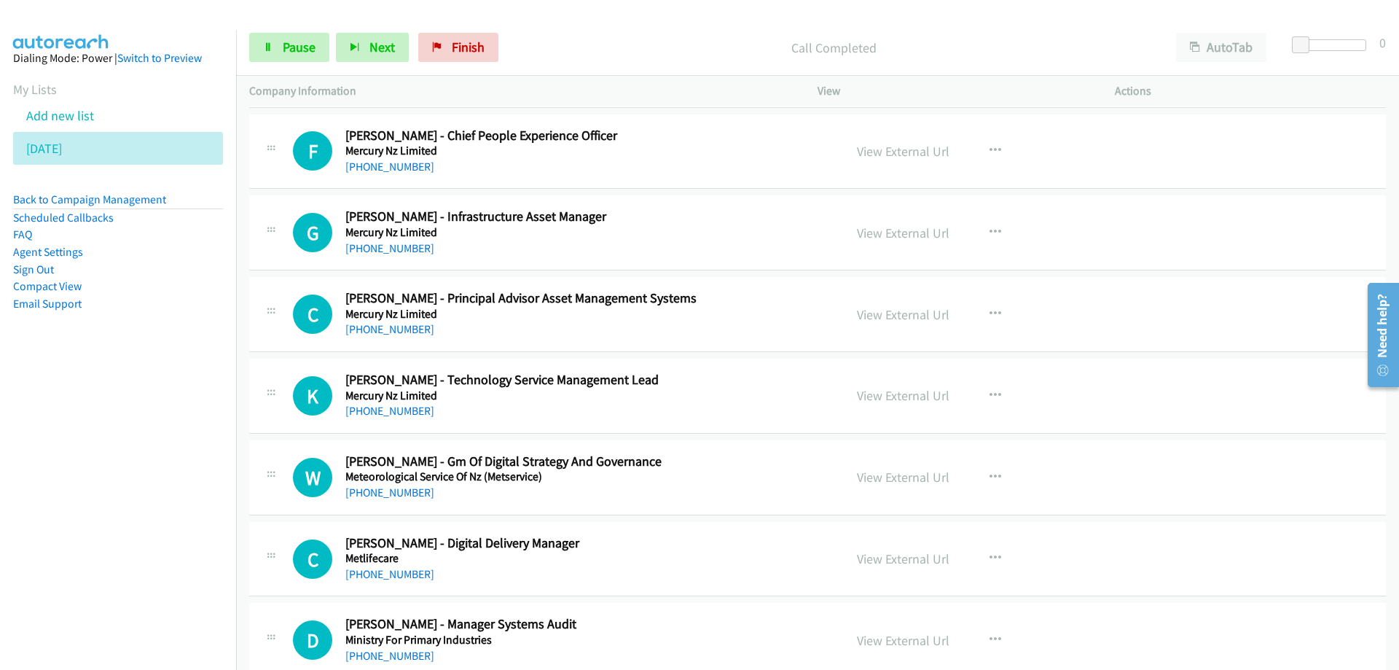
scroll to position [14794, 0]
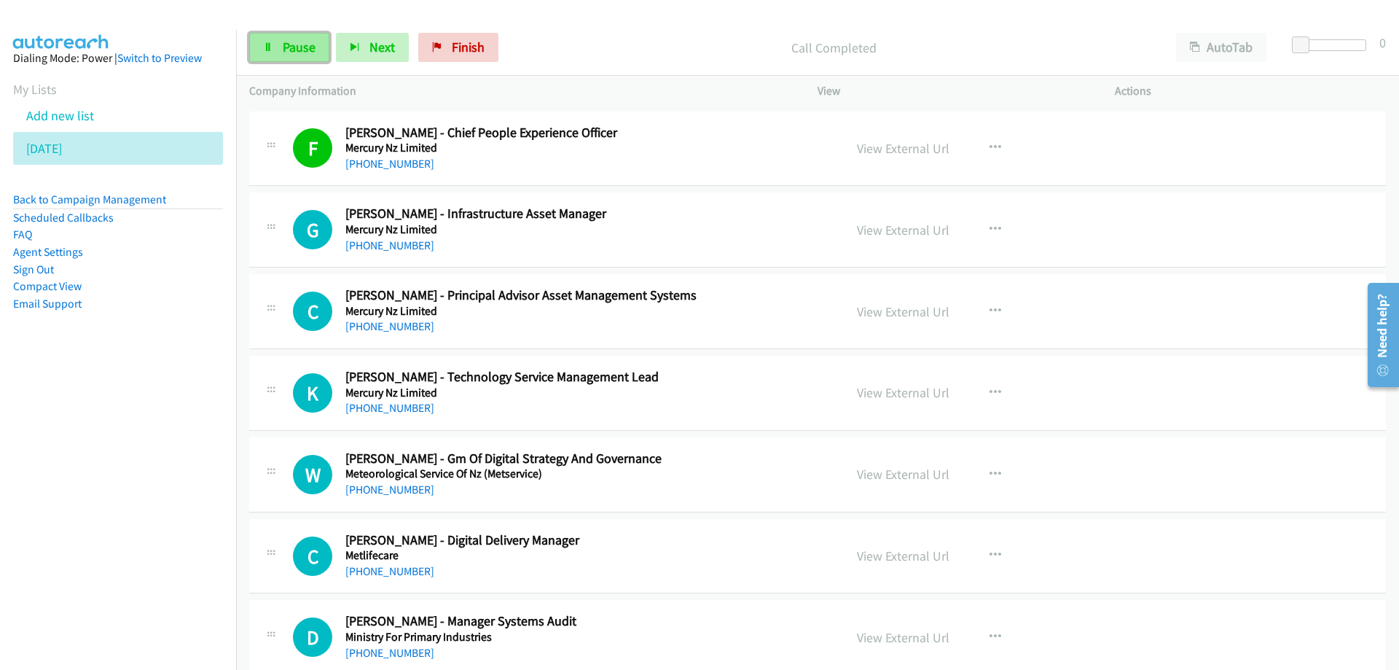
click at [280, 42] on link "Pause" at bounding box center [289, 47] width 80 height 29
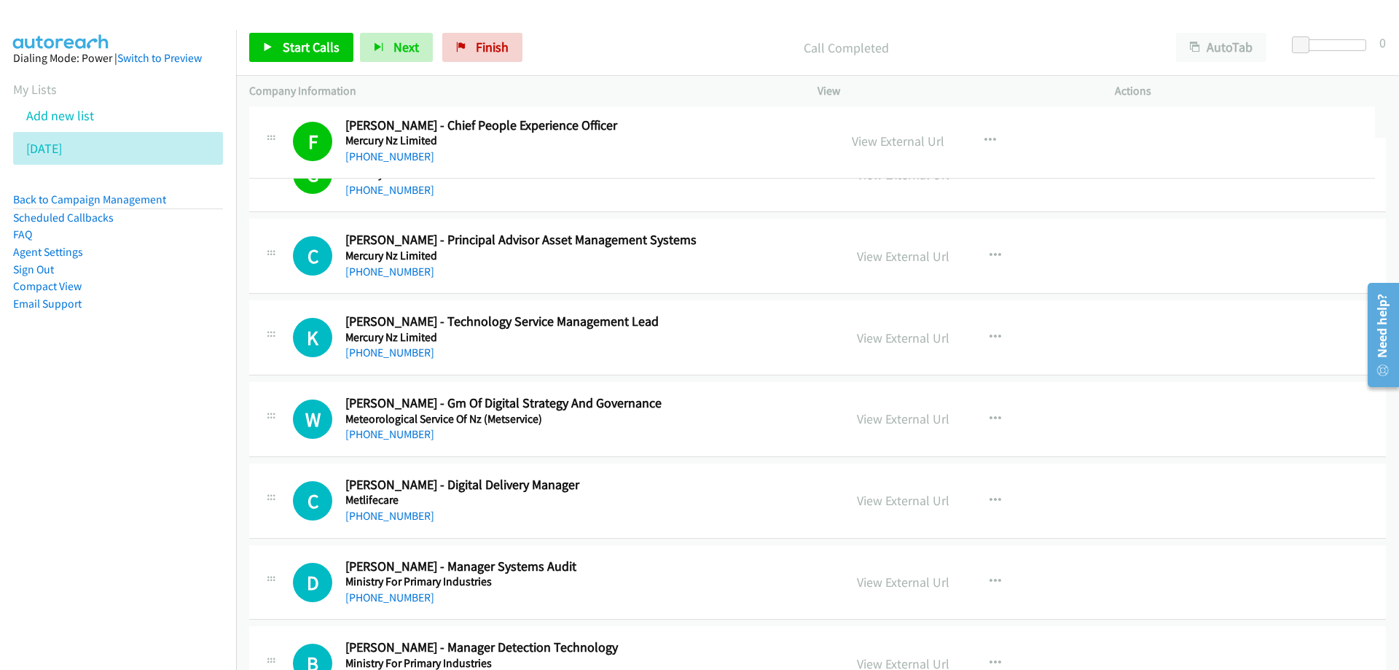
drag, startPoint x: 598, startPoint y: 134, endPoint x: 629, endPoint y: 141, distance: 32.2
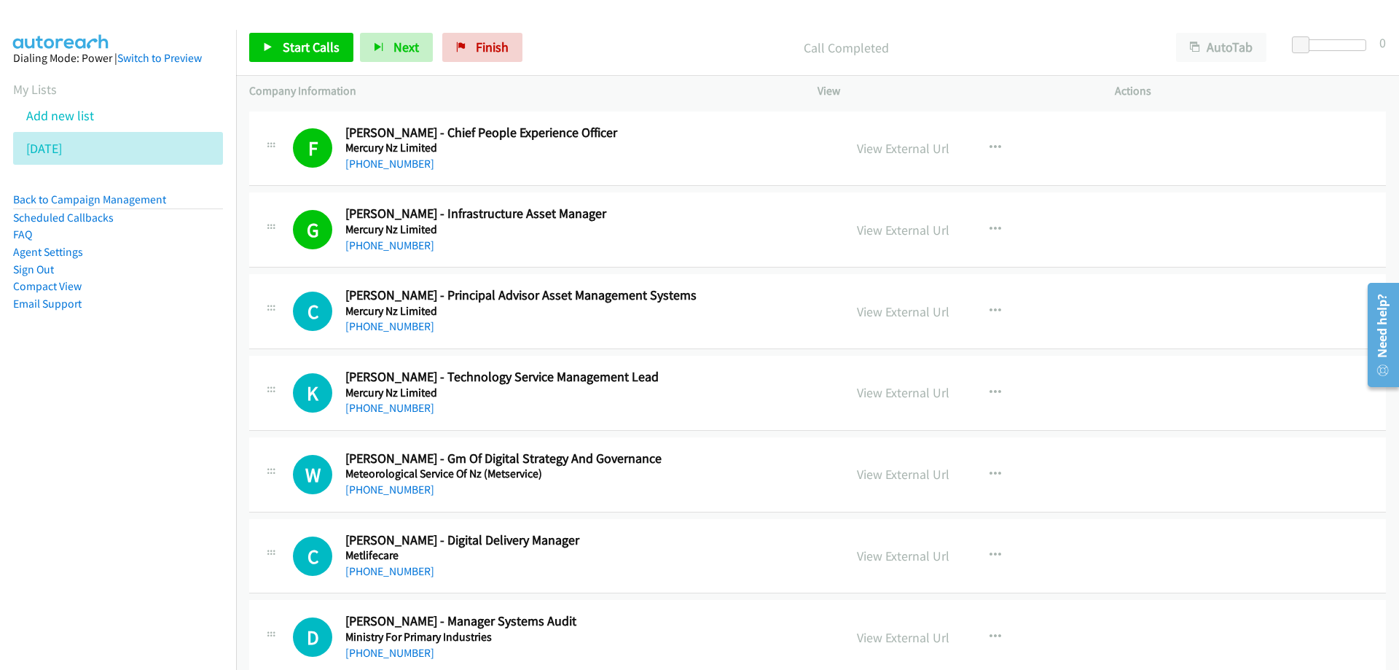
drag, startPoint x: 27, startPoint y: 606, endPoint x: 34, endPoint y: 590, distance: 17.3
click at [27, 606] on nav "Dialing Mode: Power | Switch to Preview My Lists Add new list [DATE] Back to Ca…" at bounding box center [118, 365] width 237 height 670
click at [316, 49] on span "Start Calls" at bounding box center [311, 47] width 57 height 17
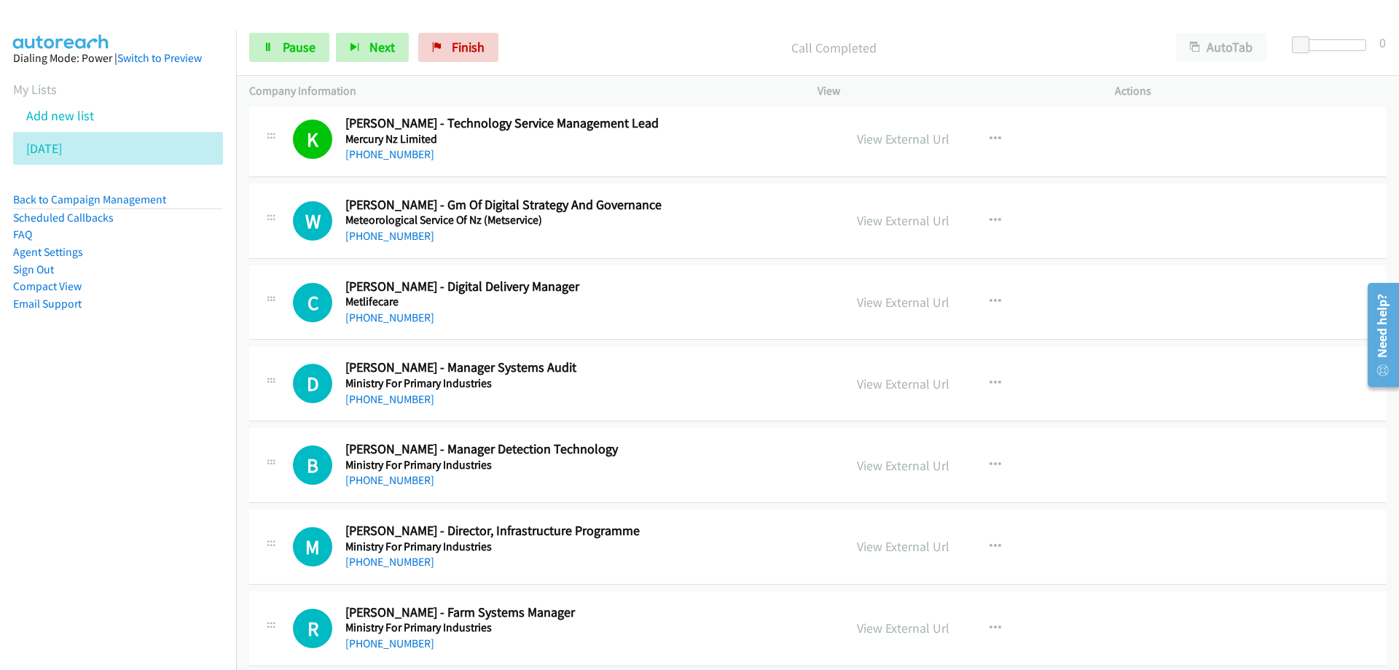
scroll to position [15086, 0]
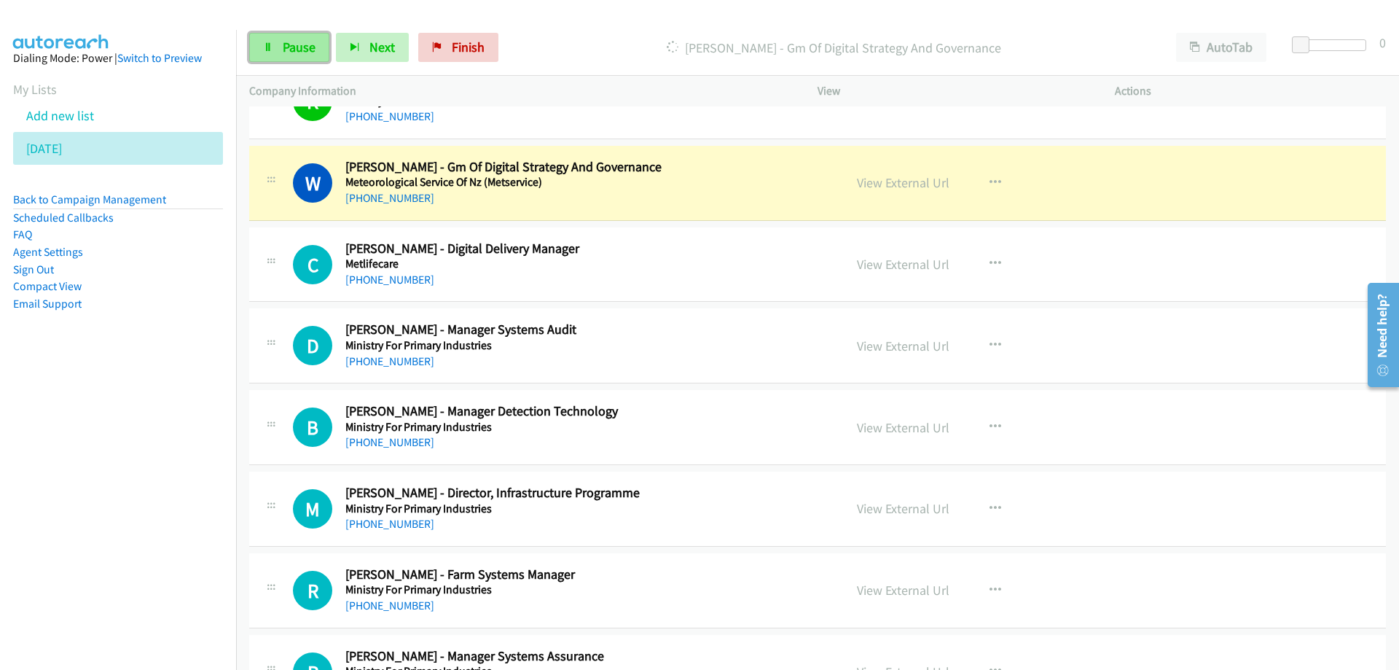
click at [302, 42] on span "Pause" at bounding box center [299, 47] width 33 height 17
click at [914, 183] on link "View External Url" at bounding box center [903, 182] width 93 height 17
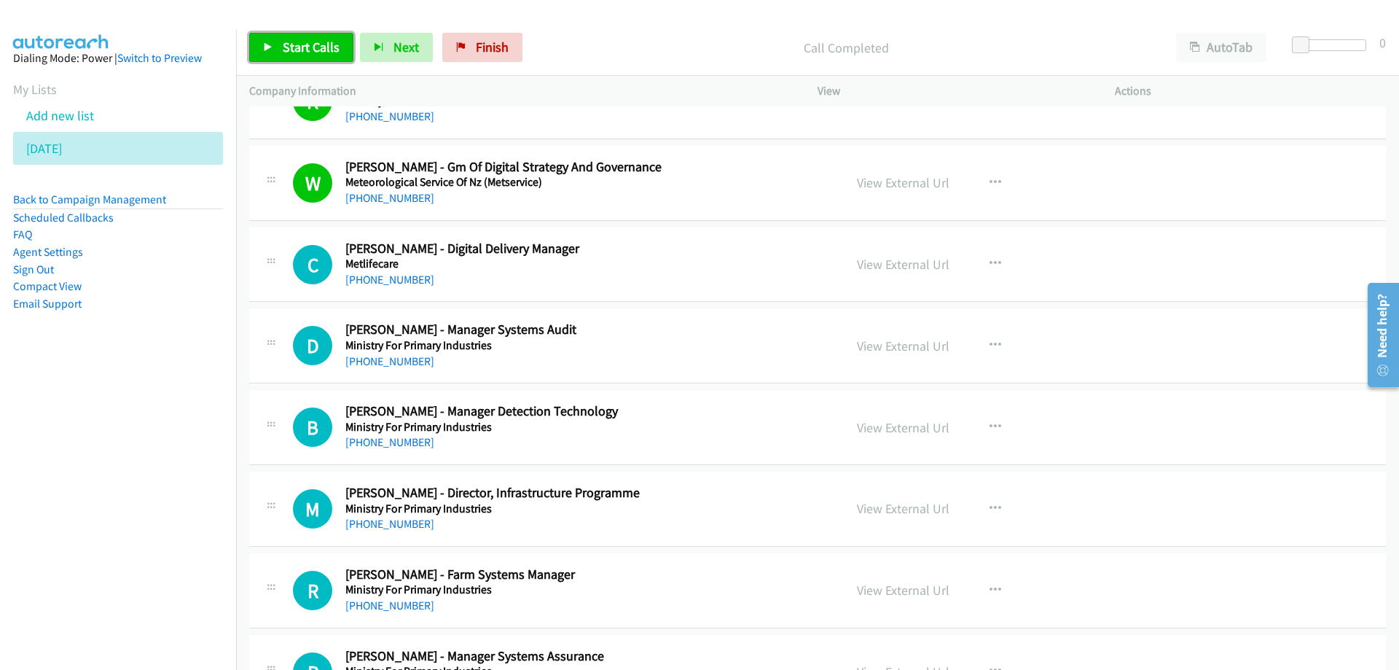
click at [300, 42] on span "Start Calls" at bounding box center [311, 47] width 57 height 17
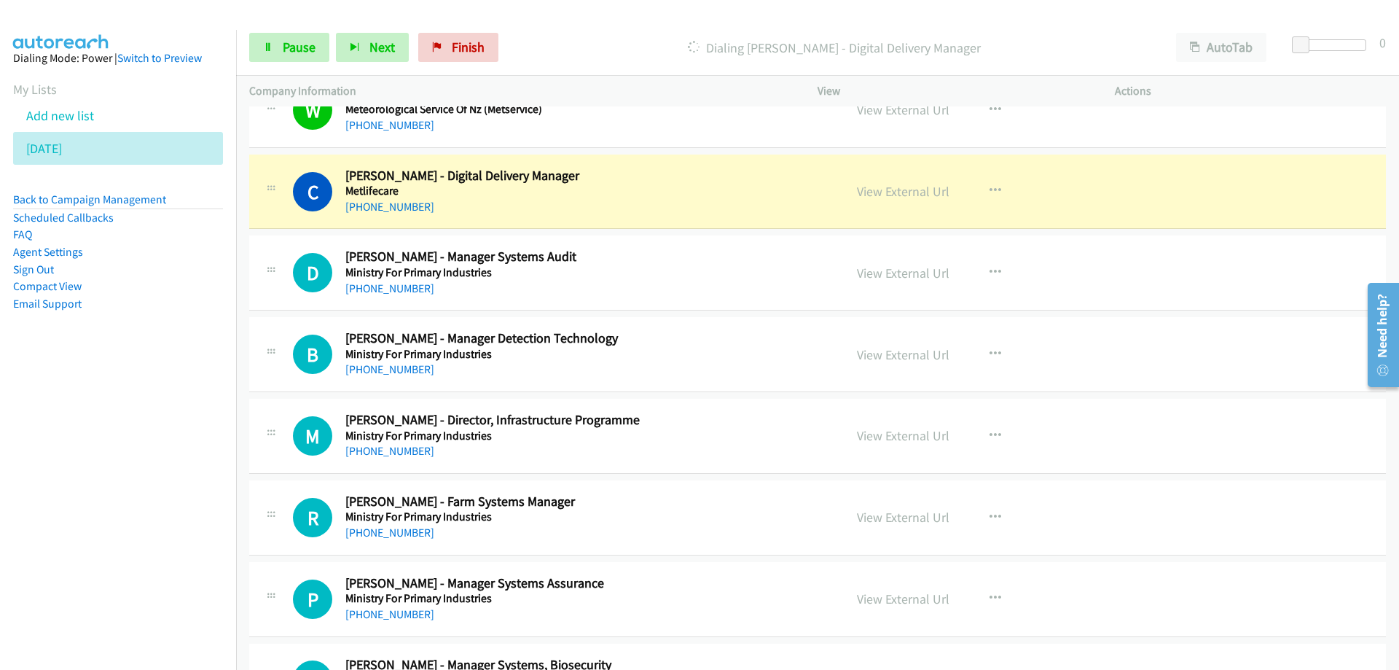
click at [707, 206] on div "[PHONE_NUMBER]" at bounding box center [585, 206] width 480 height 17
click at [912, 194] on link "View External Url" at bounding box center [903, 191] width 93 height 17
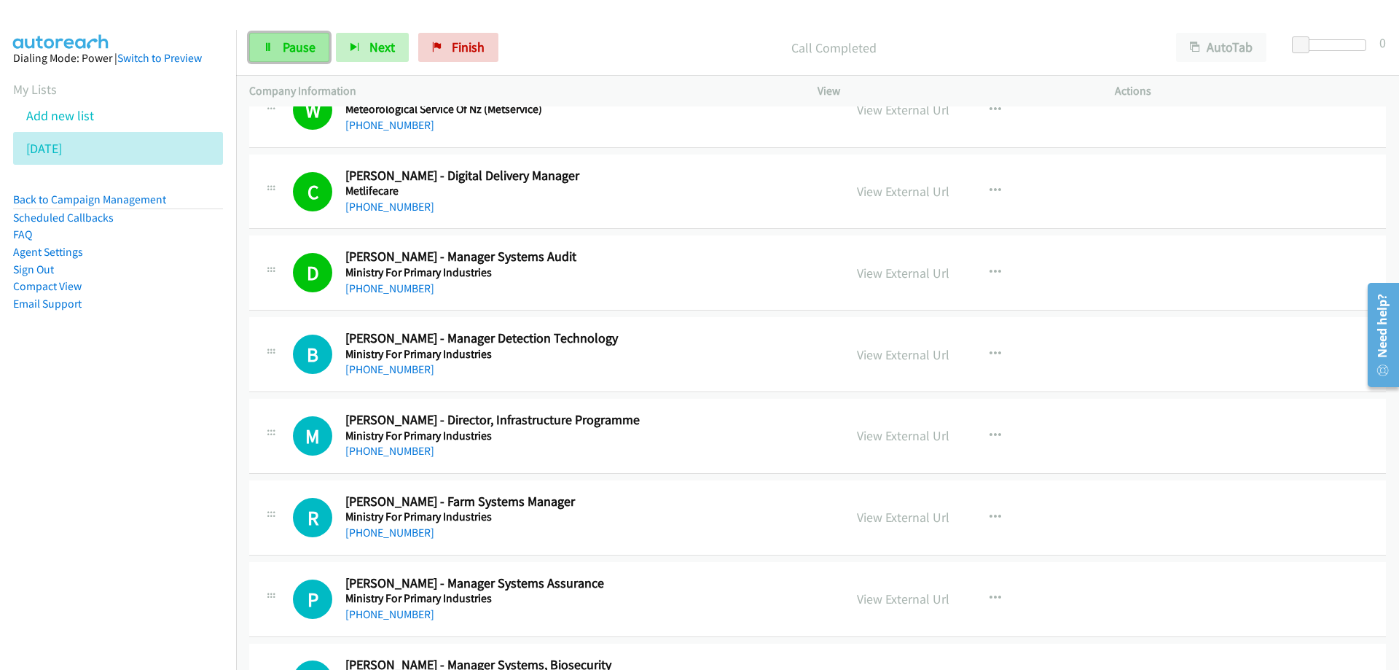
click at [306, 52] on span "Pause" at bounding box center [299, 47] width 33 height 17
click at [314, 51] on span "Start Calls" at bounding box center [311, 47] width 57 height 17
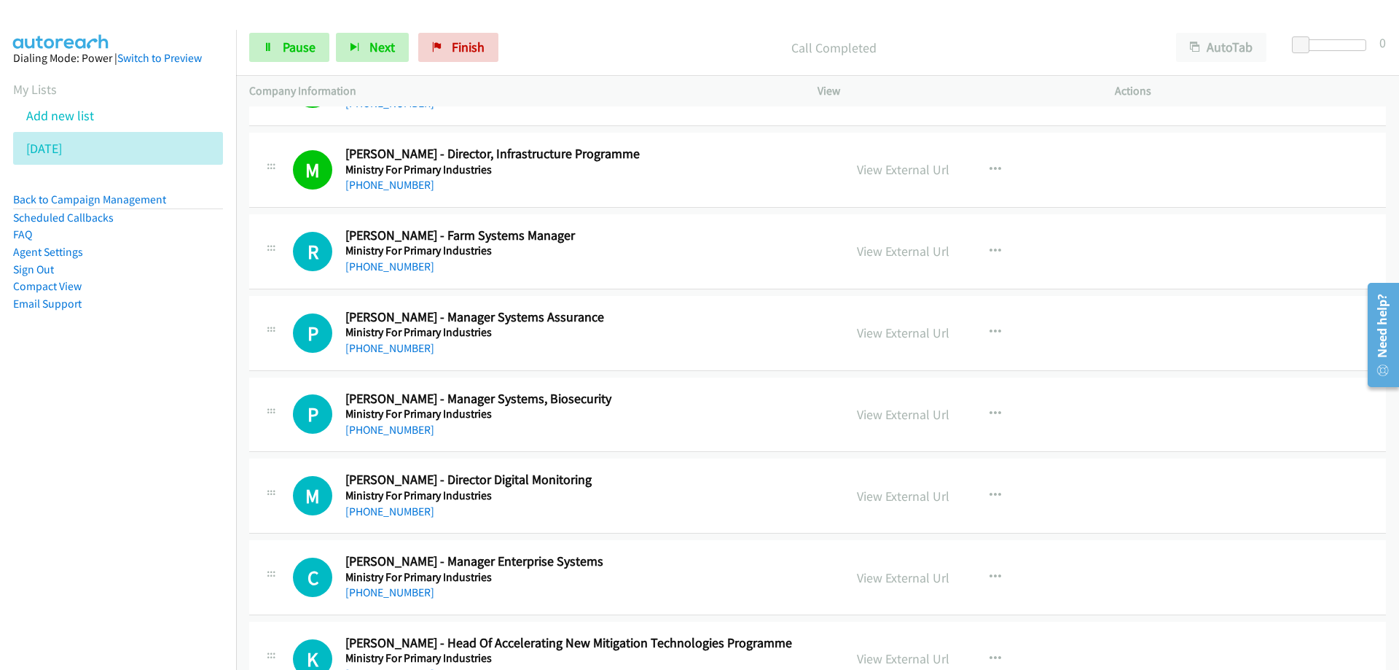
scroll to position [15523, 0]
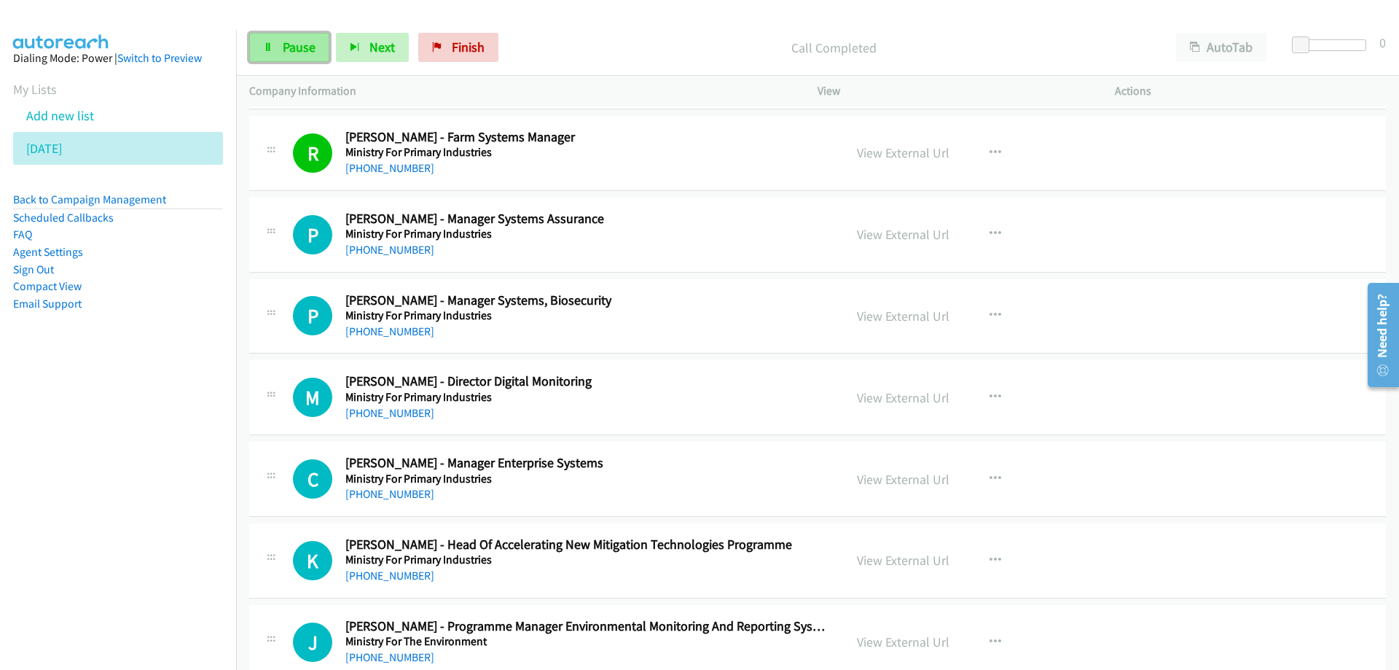
click at [309, 45] on span "Pause" at bounding box center [299, 47] width 33 height 17
click at [894, 154] on link "View External Url" at bounding box center [903, 152] width 93 height 17
click at [313, 53] on span "Start Calls" at bounding box center [311, 47] width 57 height 17
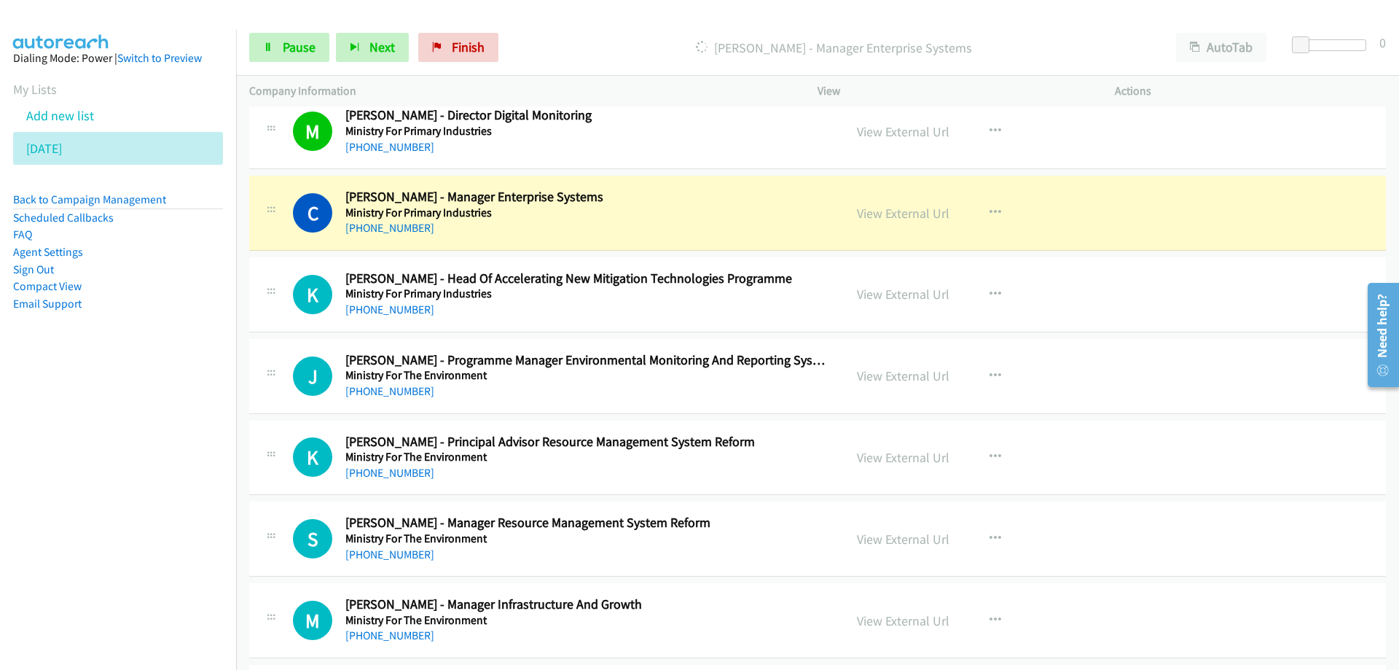
scroll to position [15815, 0]
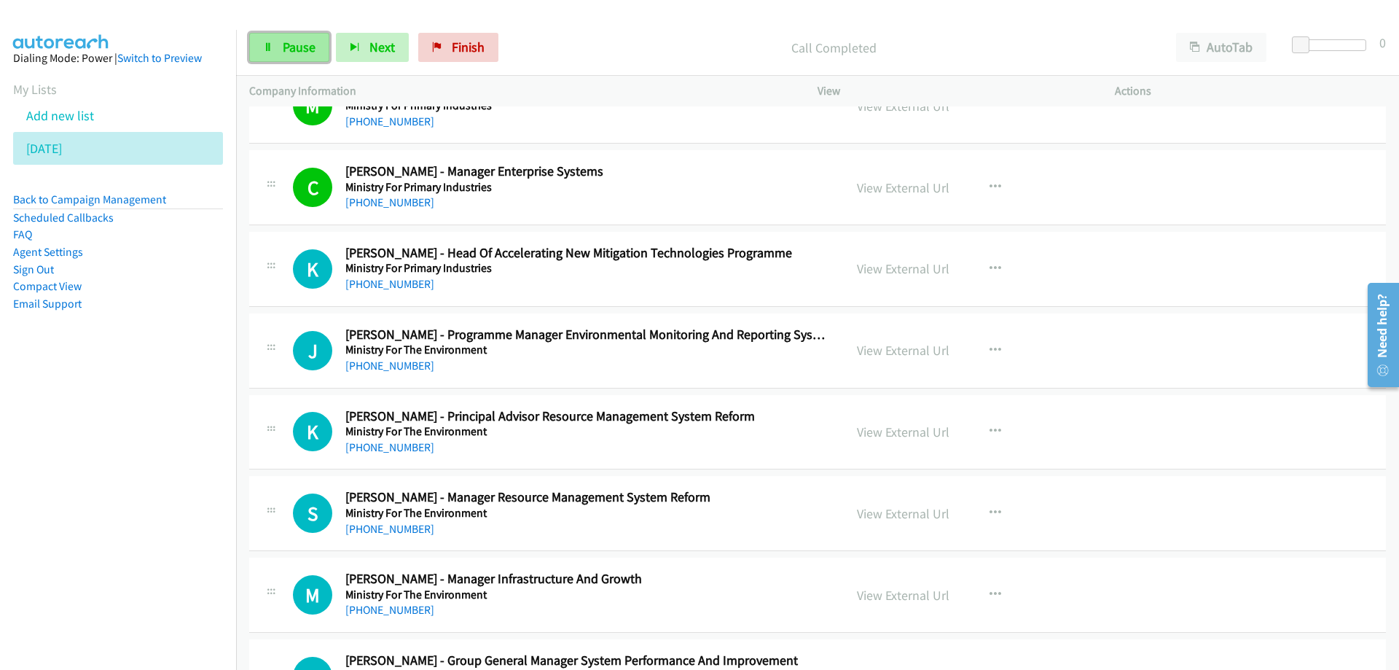
click at [278, 42] on link "Pause" at bounding box center [289, 47] width 80 height 29
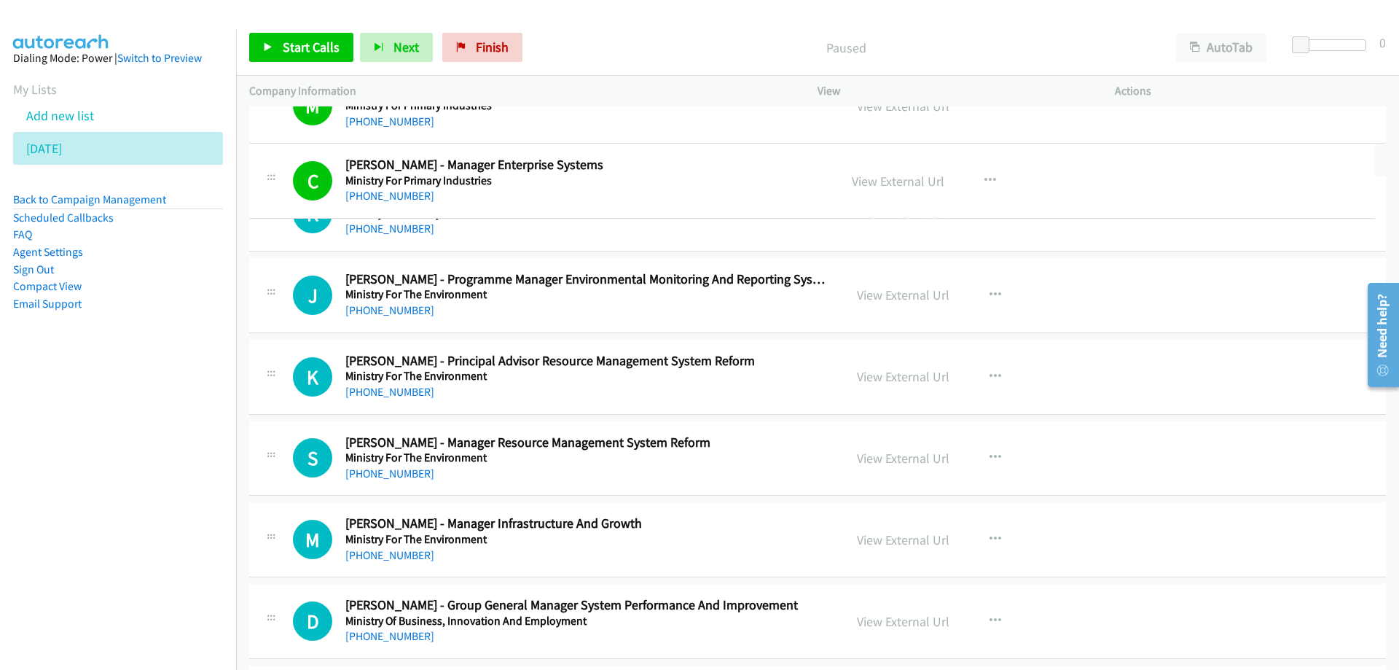
drag, startPoint x: 603, startPoint y: 174, endPoint x: 517, endPoint y: 168, distance: 87.0
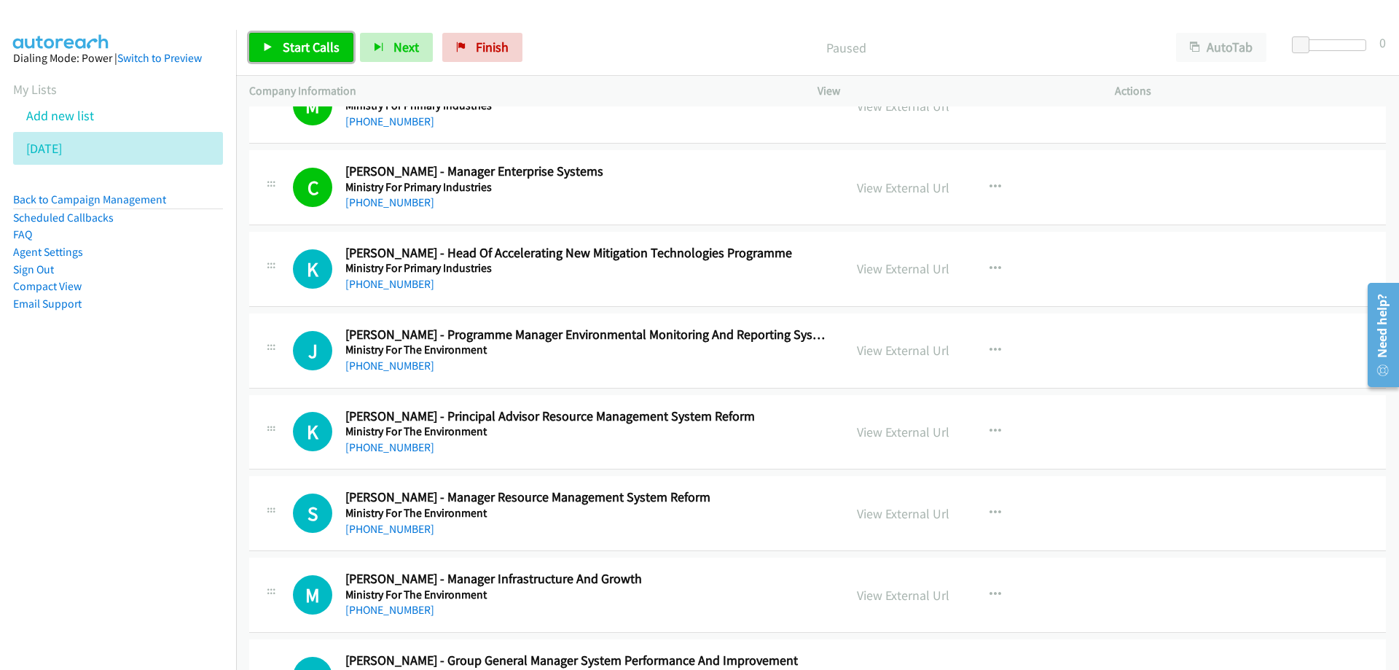
click at [308, 47] on span "Start Calls" at bounding box center [311, 47] width 57 height 17
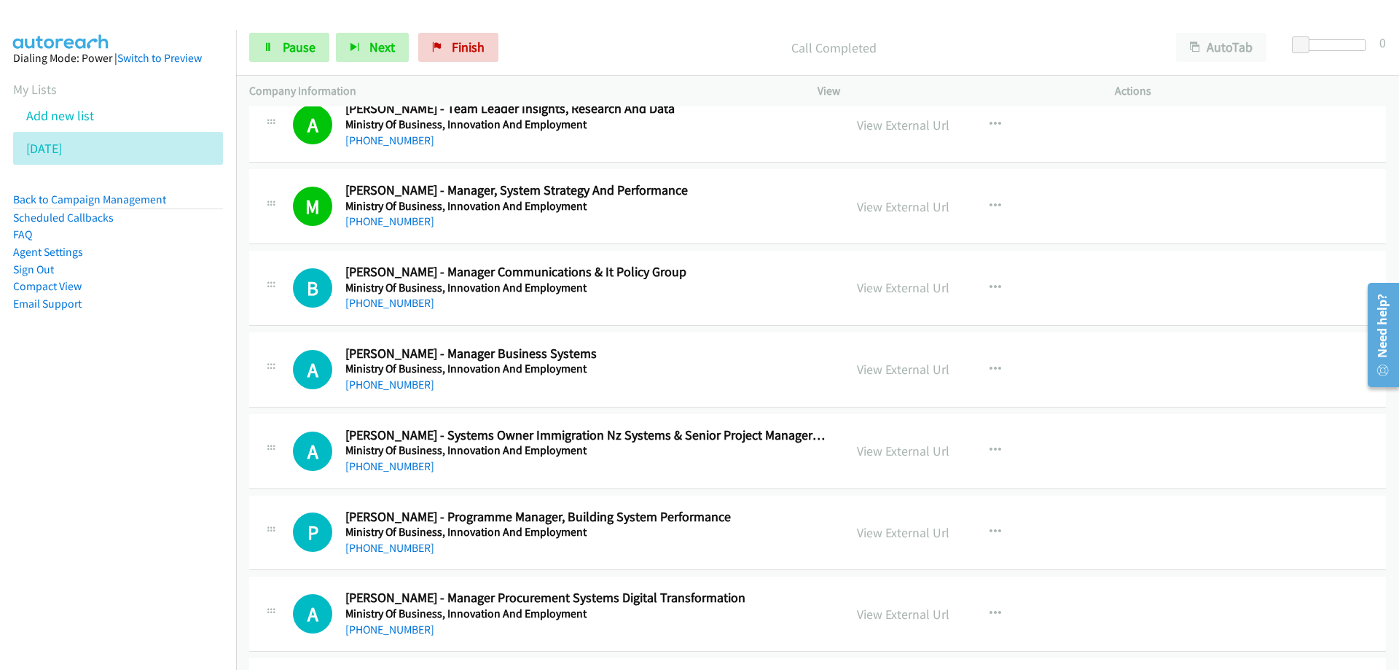
scroll to position [16689, 0]
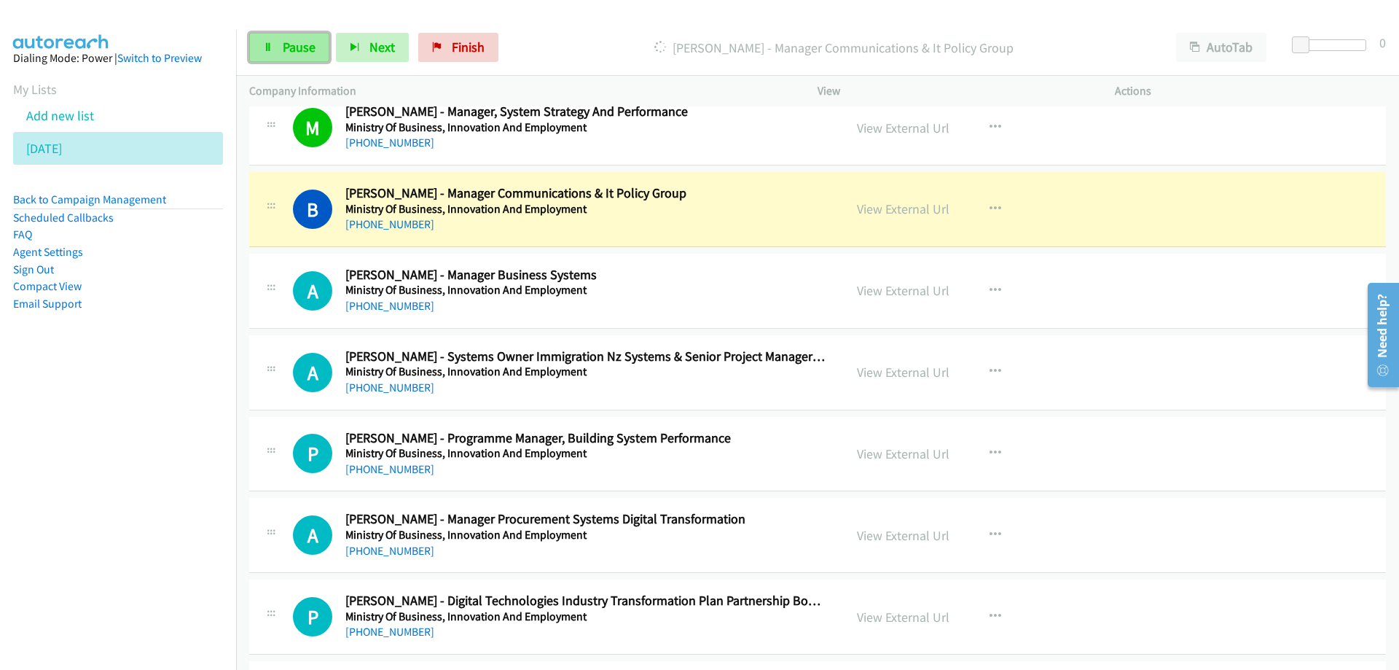
click at [294, 47] on span "Pause" at bounding box center [299, 47] width 33 height 17
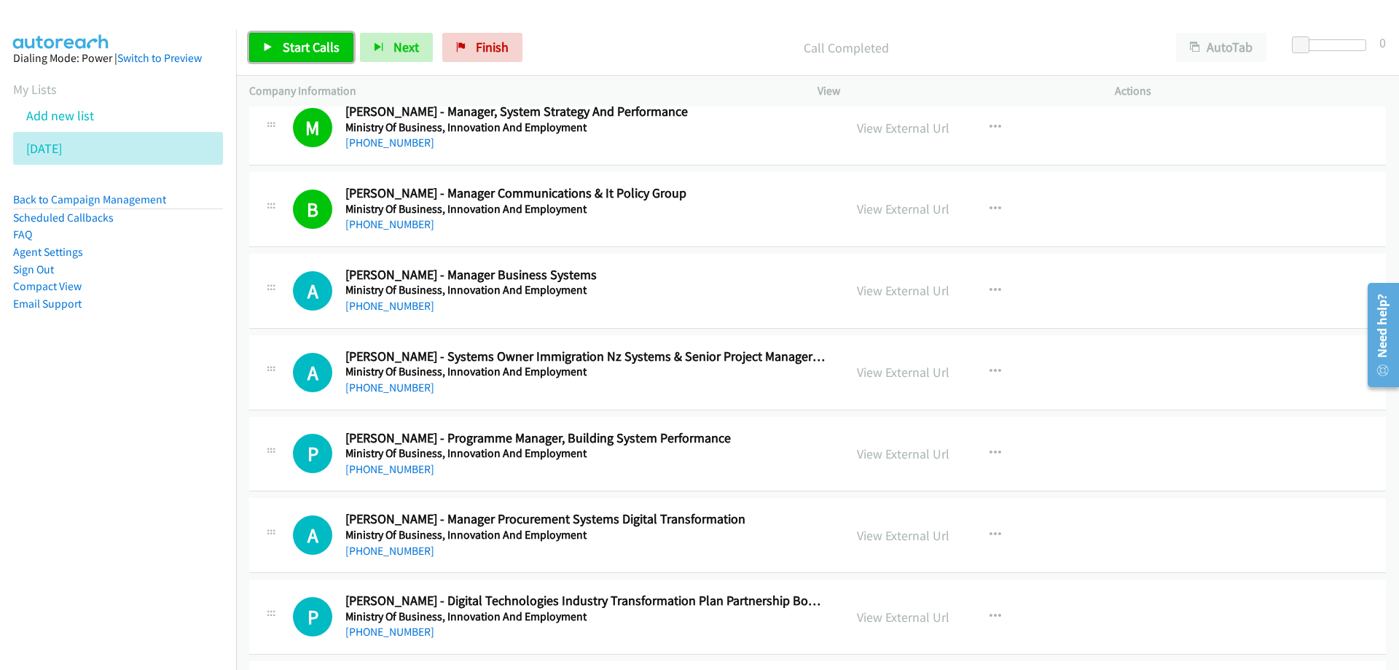
click at [305, 47] on span "Start Calls" at bounding box center [311, 47] width 57 height 17
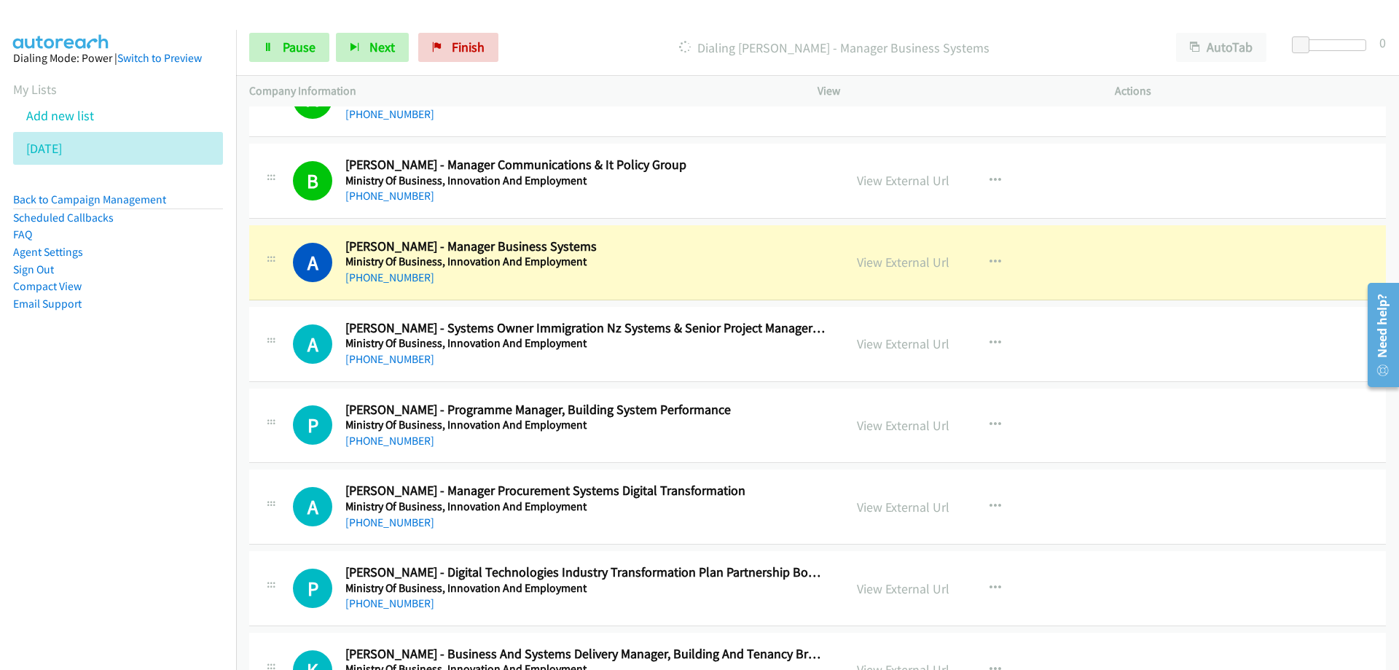
scroll to position [16762, 0]
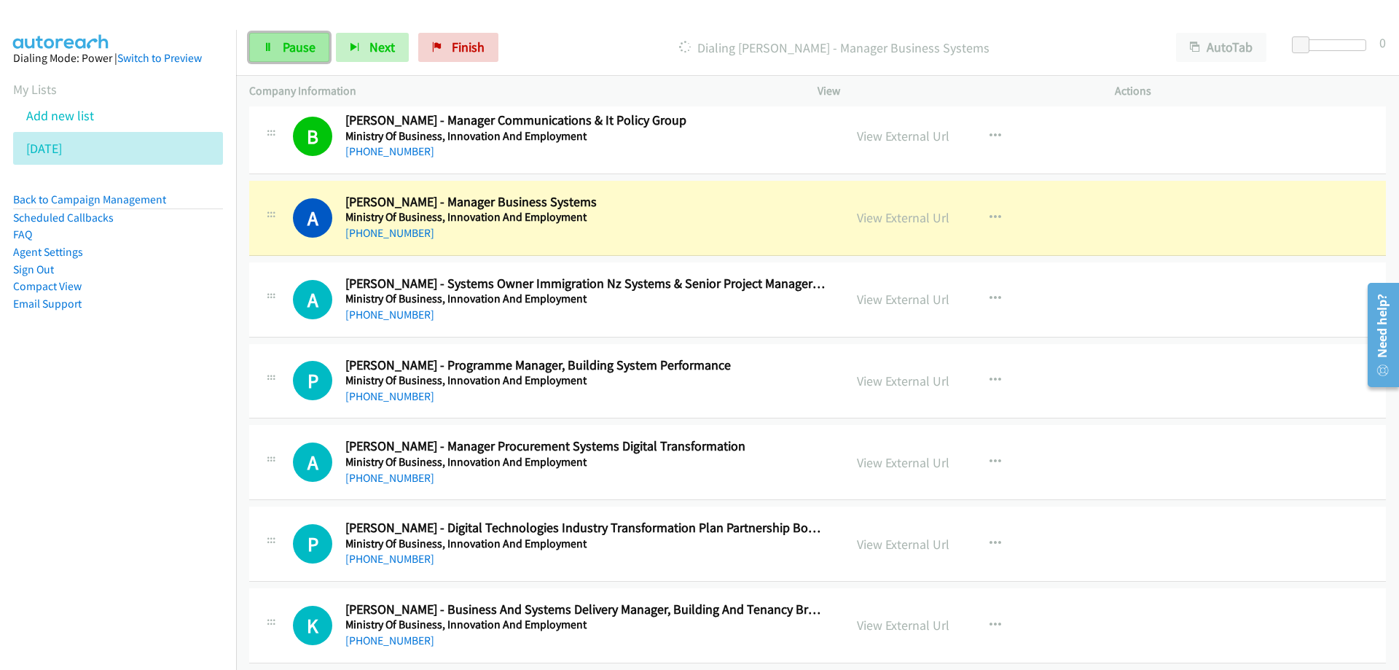
click at [301, 48] on span "Pause" at bounding box center [299, 47] width 33 height 17
click at [768, 200] on h2 "[PERSON_NAME] - Manager Business Systems" at bounding box center [585, 202] width 480 height 17
click at [875, 216] on link "View External Url" at bounding box center [903, 217] width 93 height 17
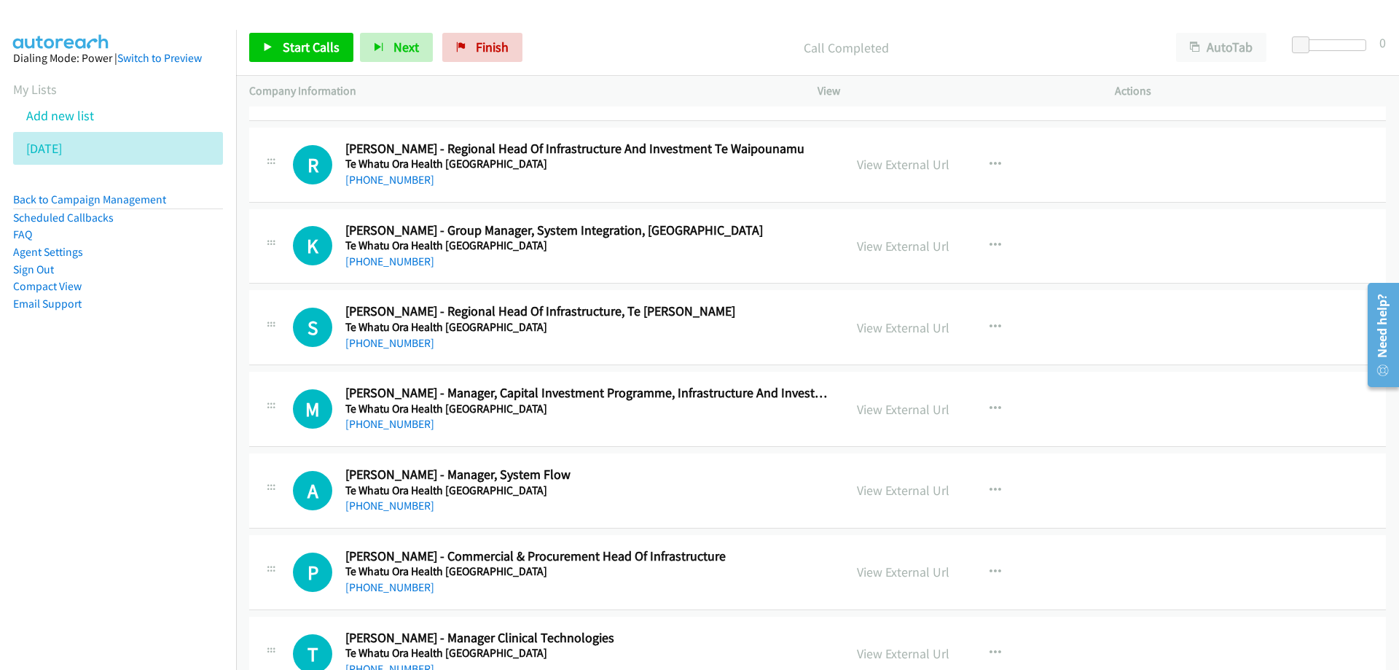
scroll to position [33014, 0]
